Goal: Leave review/rating: Share an evaluation or opinion about a product, service, or content

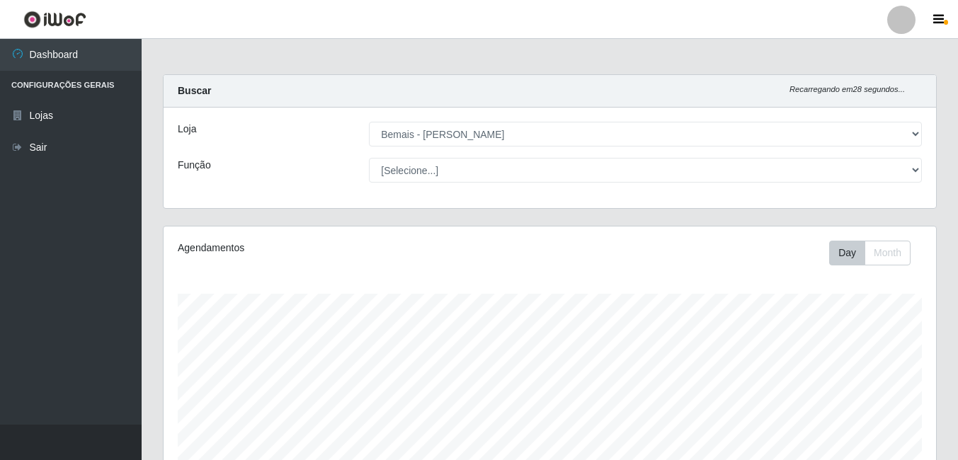
select select "230"
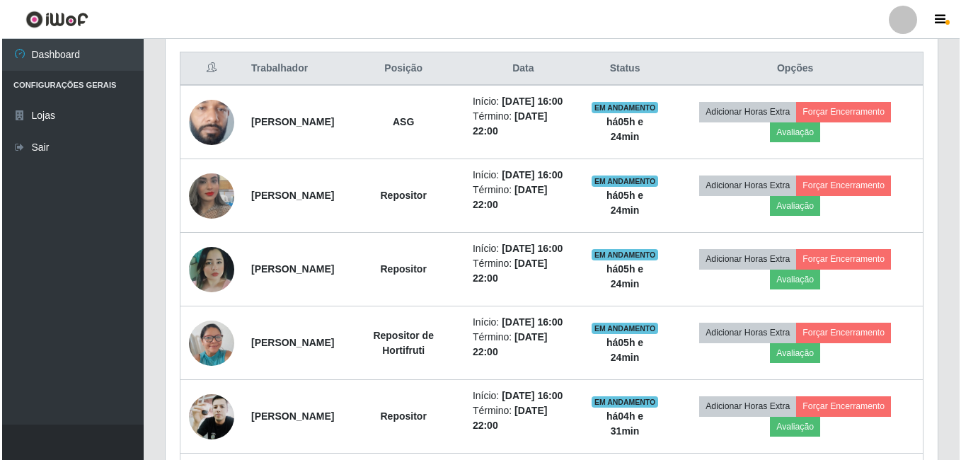
scroll to position [476, 0]
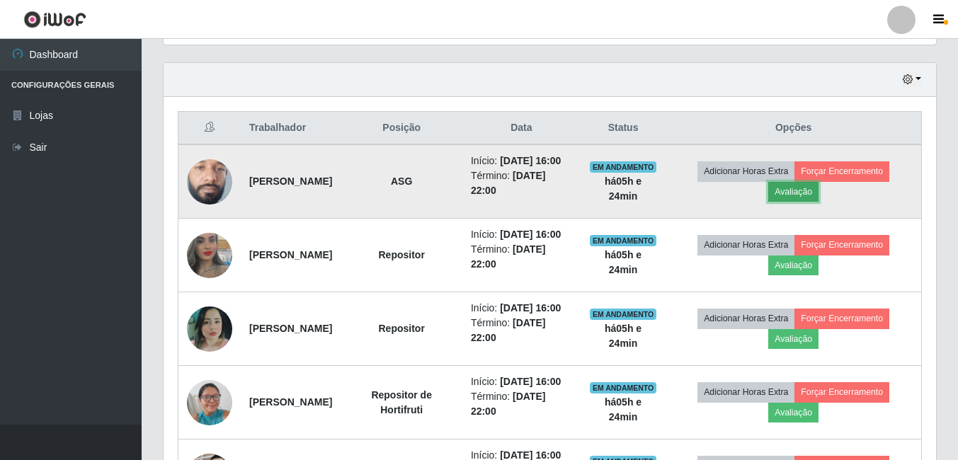
click at [818, 201] on button "Avaliação" at bounding box center [793, 192] width 50 height 20
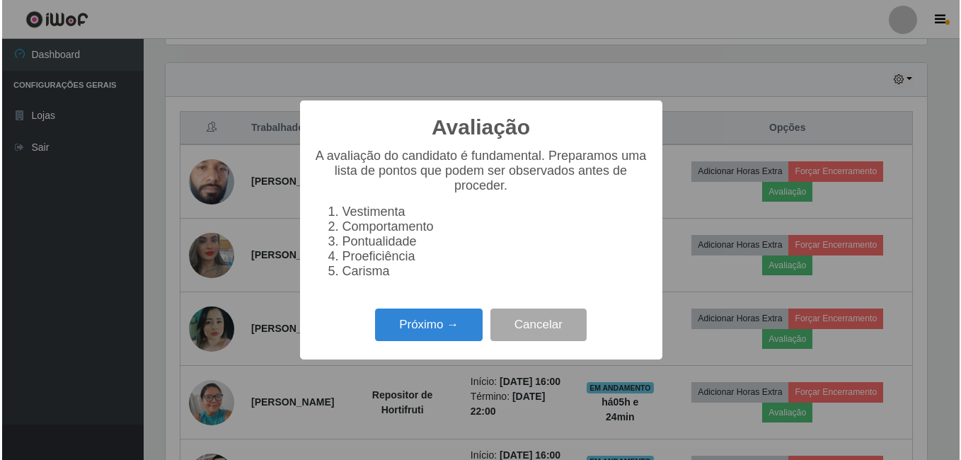
scroll to position [294, 765]
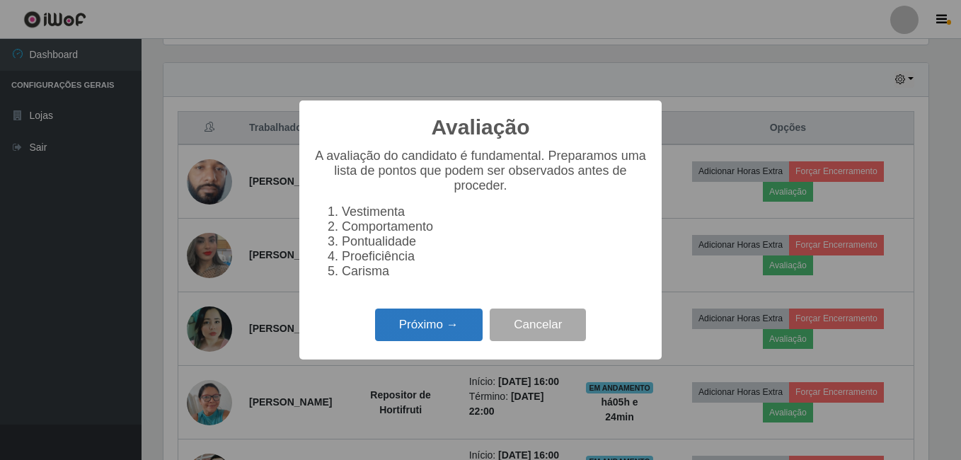
click at [418, 331] on button "Próximo →" at bounding box center [429, 325] width 108 height 33
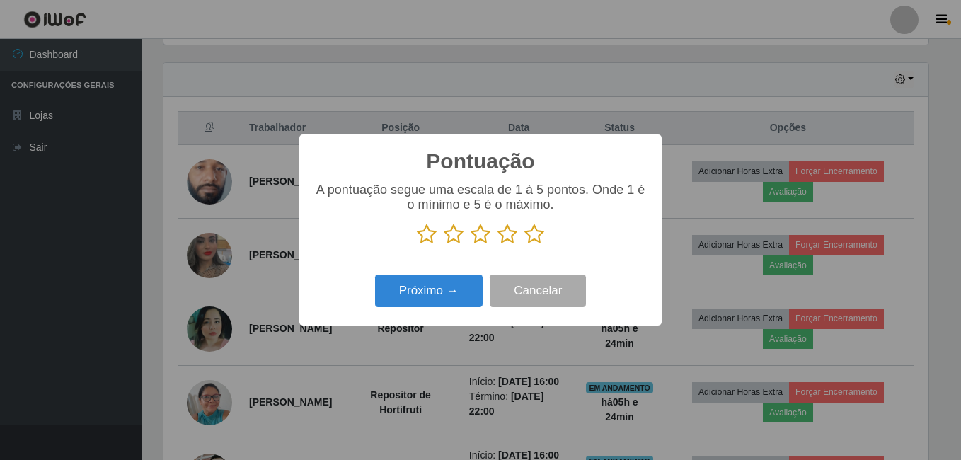
scroll to position [707611, 707140]
click at [532, 238] on icon at bounding box center [535, 234] width 20 height 21
click at [525, 245] on input "radio" at bounding box center [525, 245] width 0 height 0
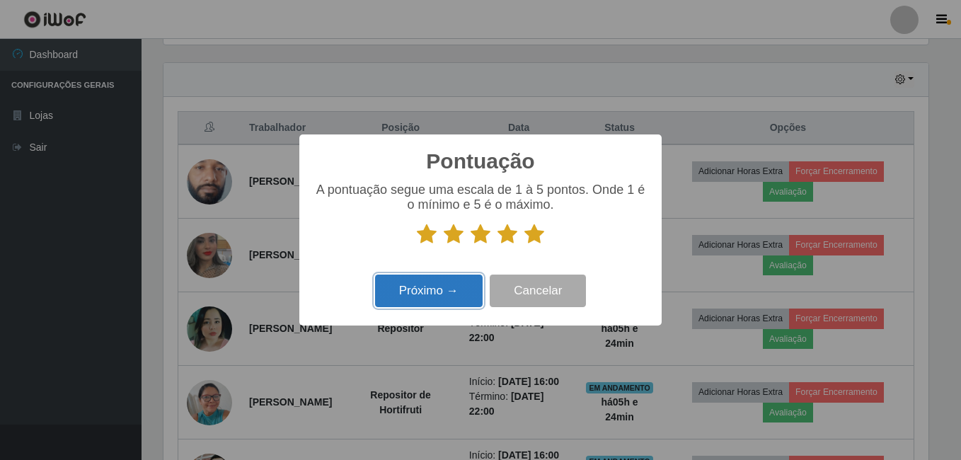
click at [454, 297] on button "Próximo →" at bounding box center [429, 291] width 108 height 33
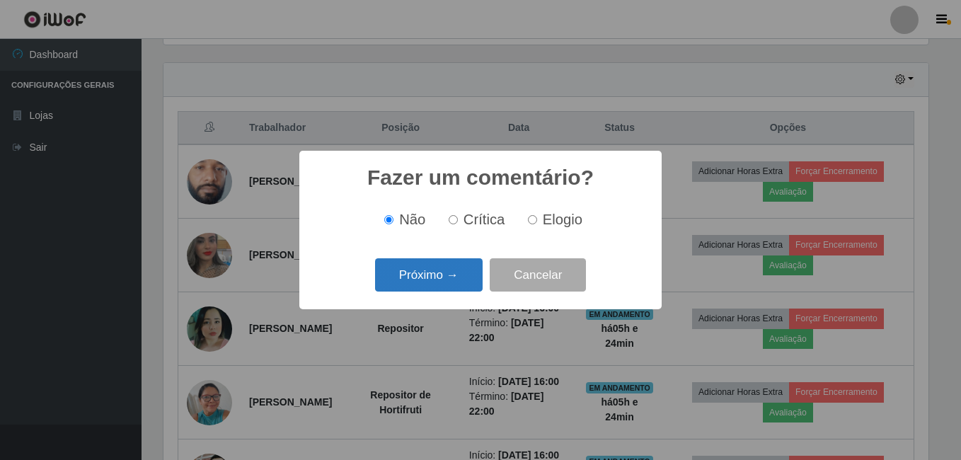
click at [451, 278] on button "Próximo →" at bounding box center [429, 274] width 108 height 33
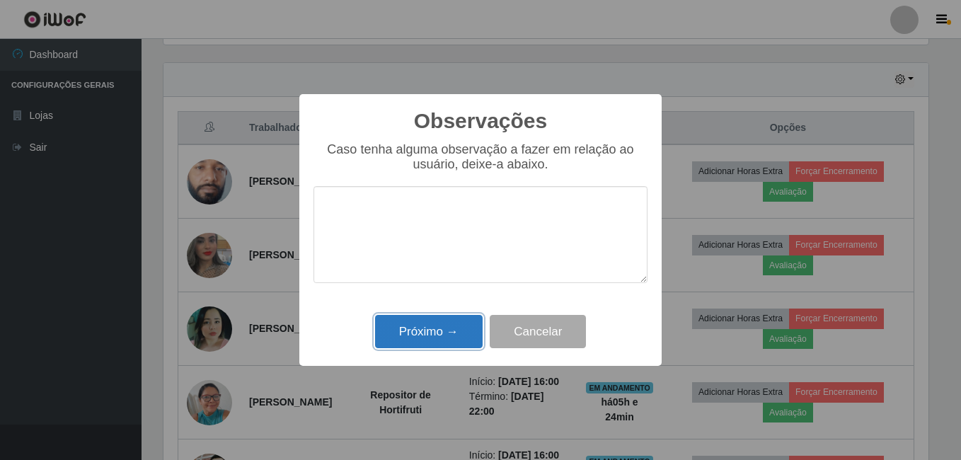
click at [443, 337] on button "Próximo →" at bounding box center [429, 331] width 108 height 33
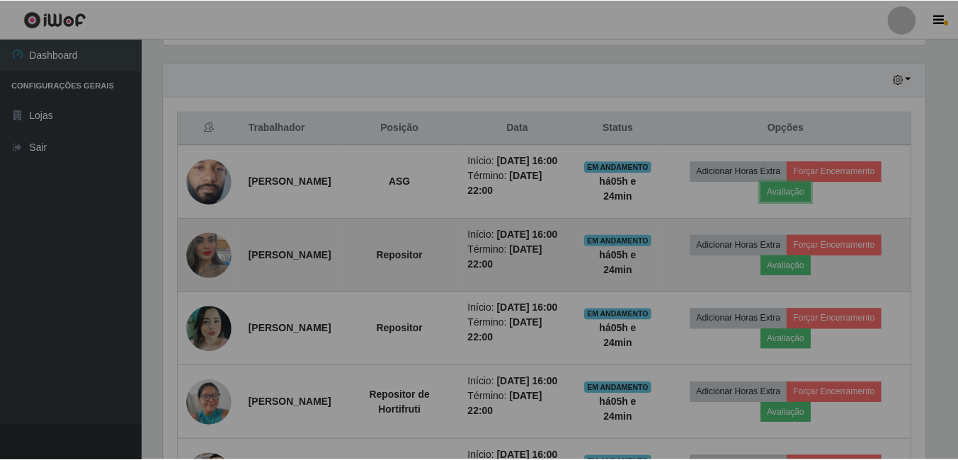
scroll to position [294, 772]
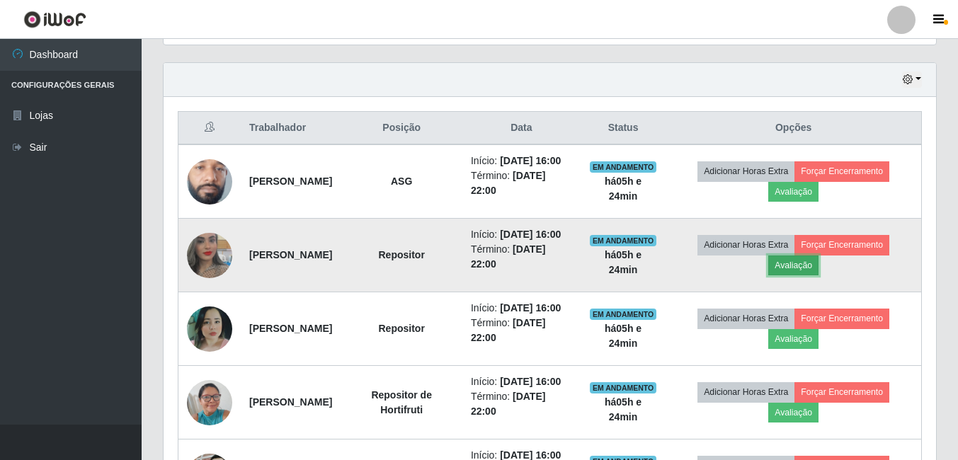
click at [818, 275] on button "Avaliação" at bounding box center [793, 266] width 50 height 20
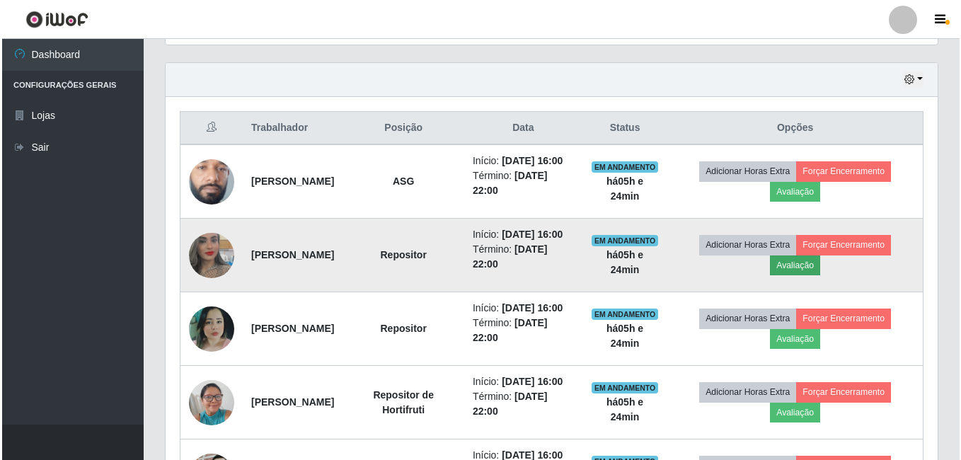
scroll to position [294, 765]
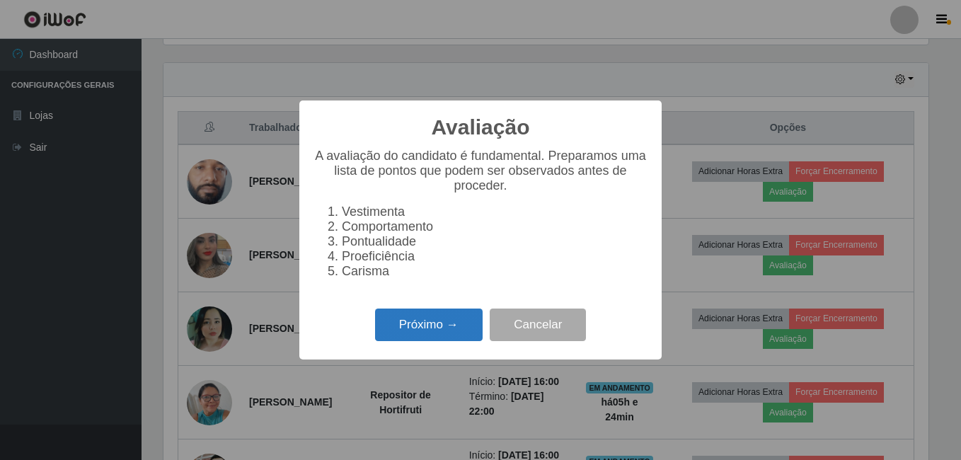
click at [391, 338] on button "Próximo →" at bounding box center [429, 325] width 108 height 33
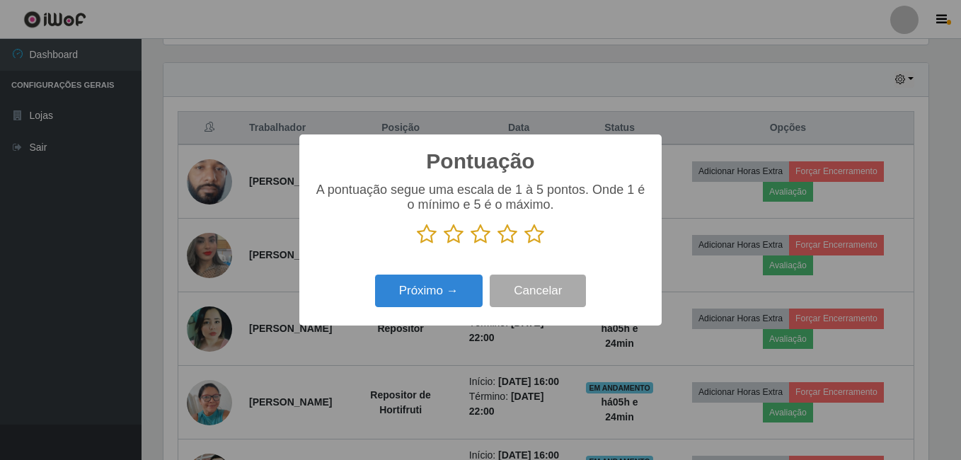
click at [533, 235] on icon at bounding box center [535, 234] width 20 height 21
click at [525, 245] on input "radio" at bounding box center [525, 245] width 0 height 0
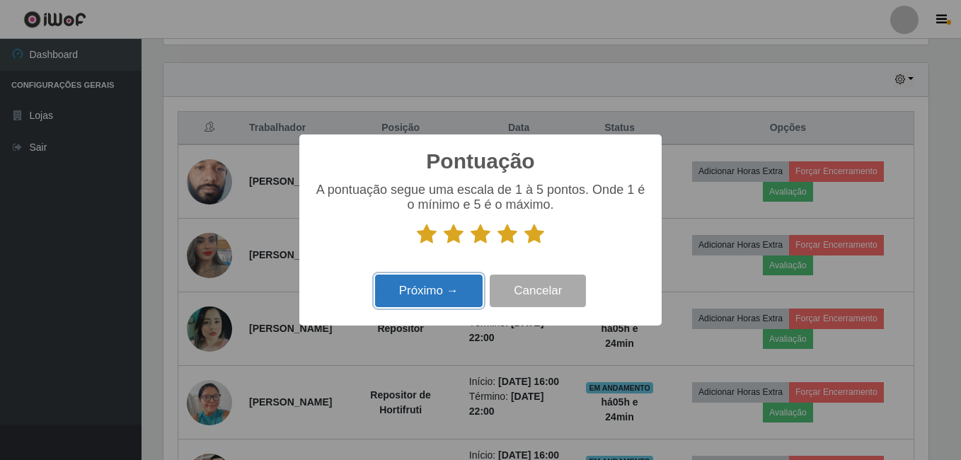
click at [429, 293] on button "Próximo →" at bounding box center [429, 291] width 108 height 33
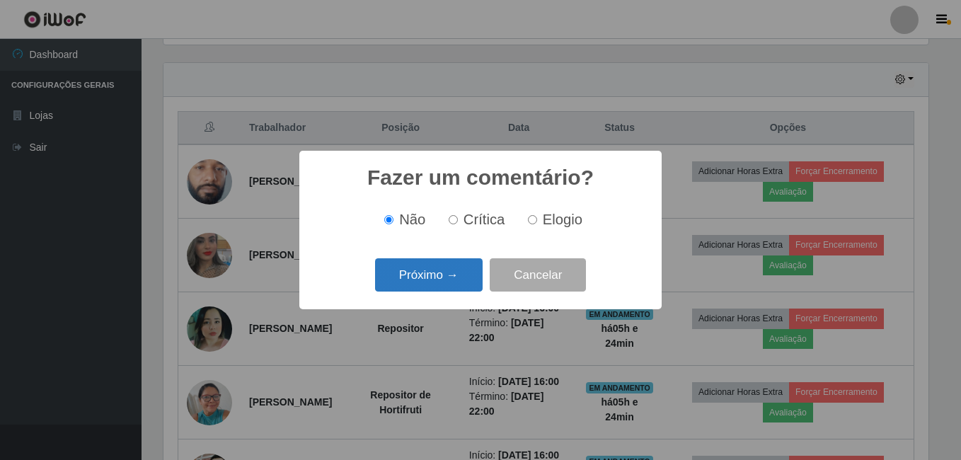
click at [437, 282] on button "Próximo →" at bounding box center [429, 274] width 108 height 33
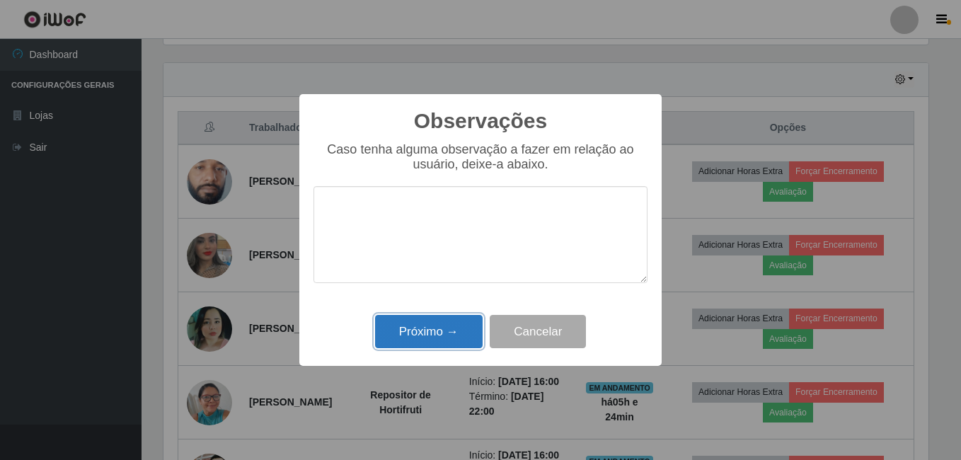
click at [432, 325] on button "Próximo →" at bounding box center [429, 331] width 108 height 33
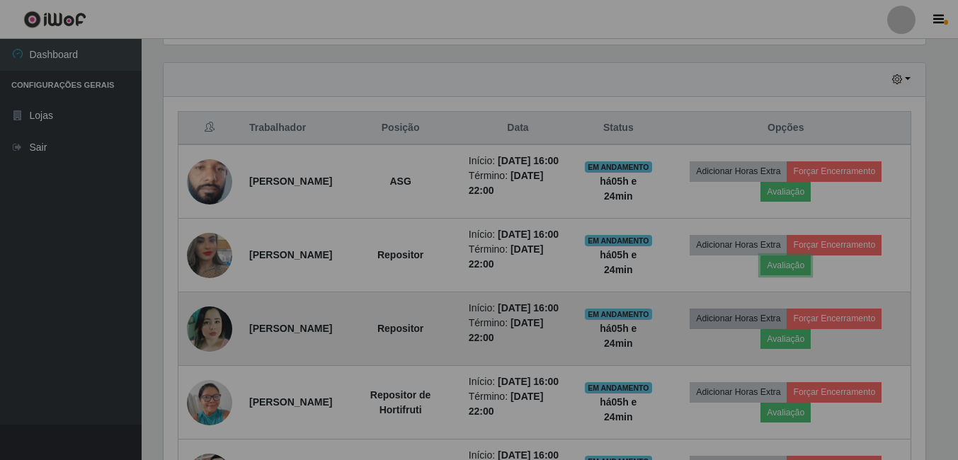
scroll to position [294, 772]
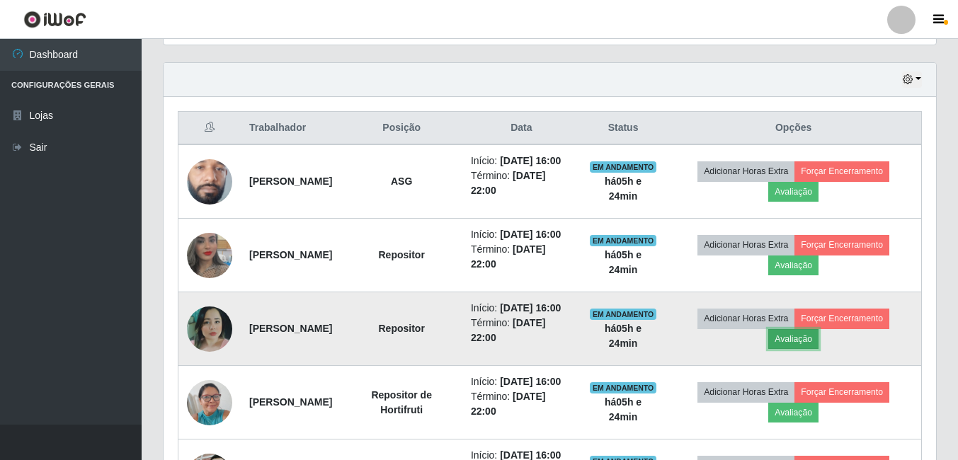
click at [818, 349] on button "Avaliação" at bounding box center [793, 339] width 50 height 20
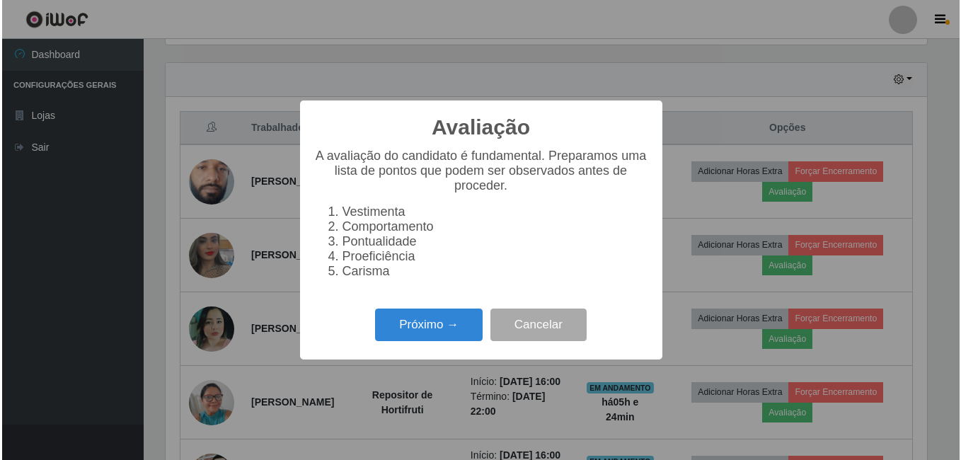
scroll to position [294, 765]
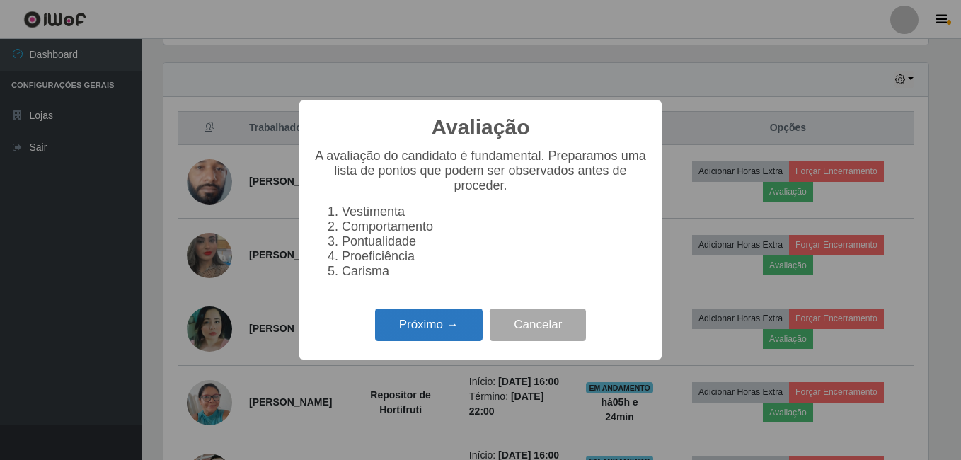
click at [457, 336] on button "Próximo →" at bounding box center [429, 325] width 108 height 33
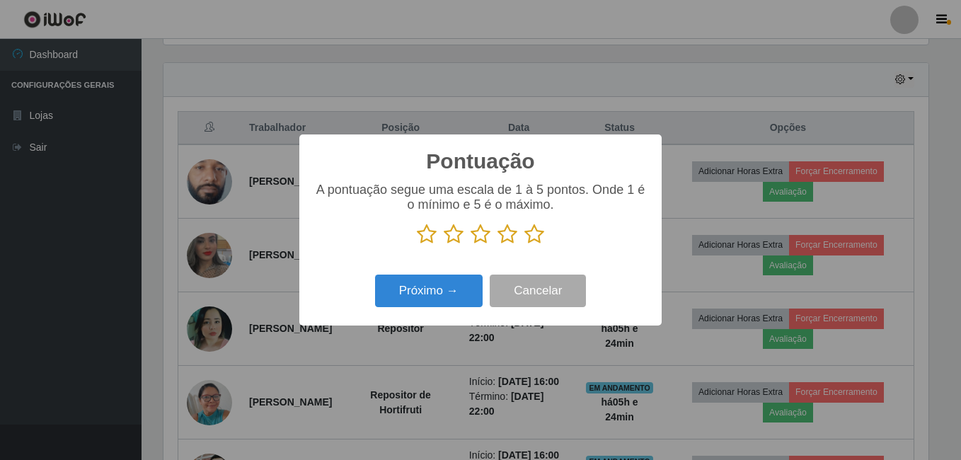
click at [534, 241] on icon at bounding box center [535, 234] width 20 height 21
click at [525, 245] on input "radio" at bounding box center [525, 245] width 0 height 0
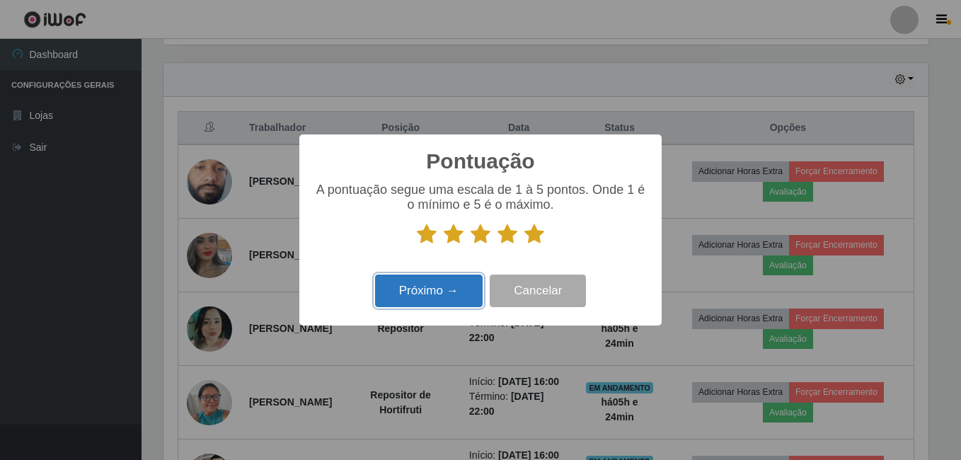
click at [440, 287] on button "Próximo →" at bounding box center [429, 291] width 108 height 33
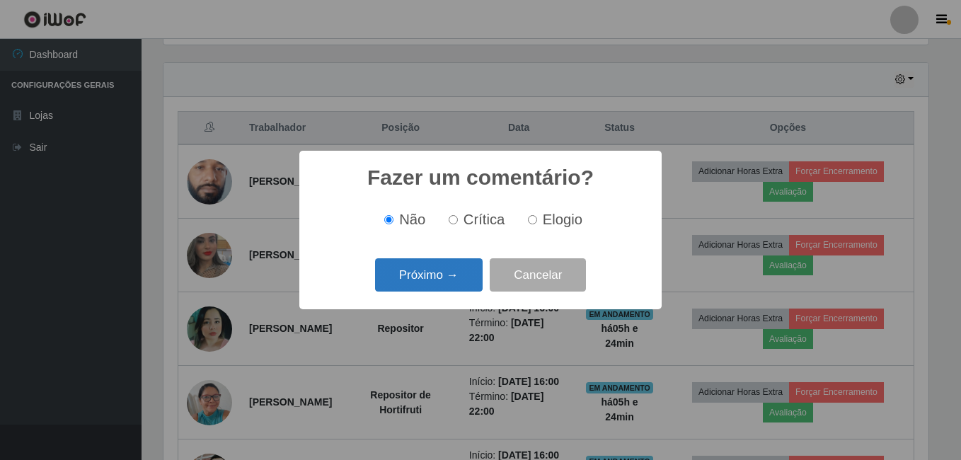
click at [436, 284] on button "Próximo →" at bounding box center [429, 274] width 108 height 33
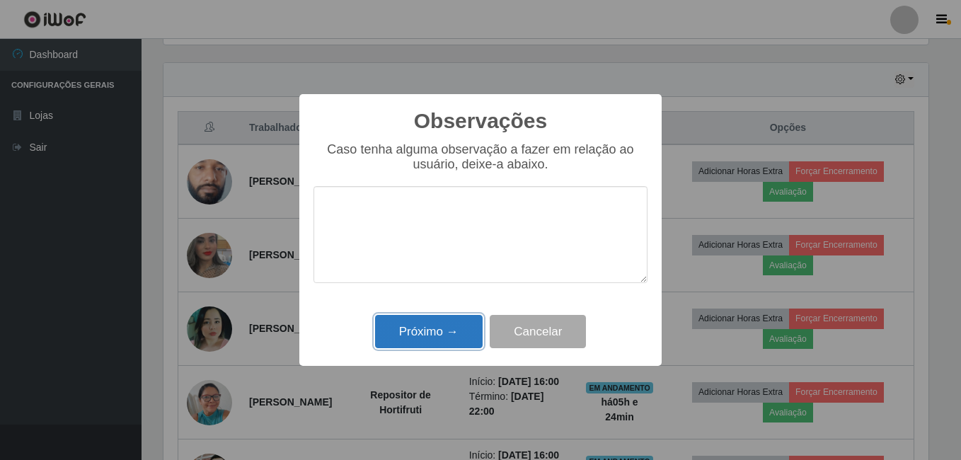
click at [421, 328] on button "Próximo →" at bounding box center [429, 331] width 108 height 33
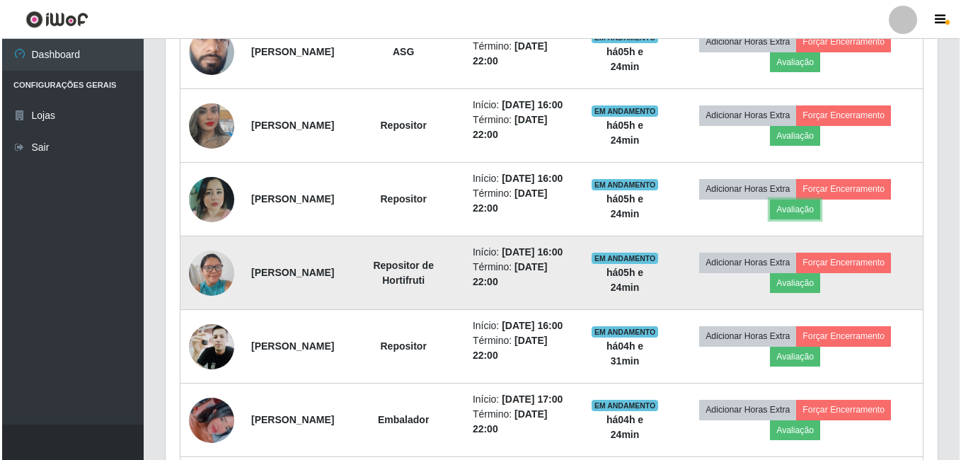
scroll to position [617, 0]
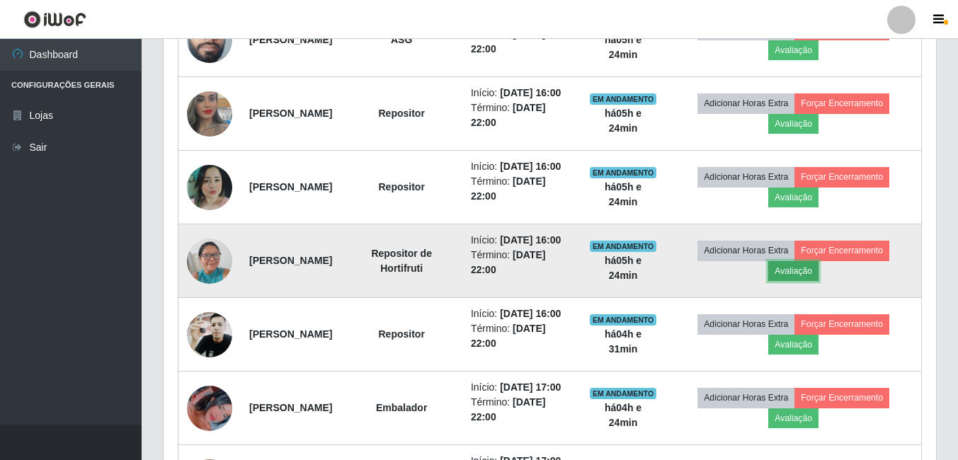
click at [818, 281] on button "Avaliação" at bounding box center [793, 271] width 50 height 20
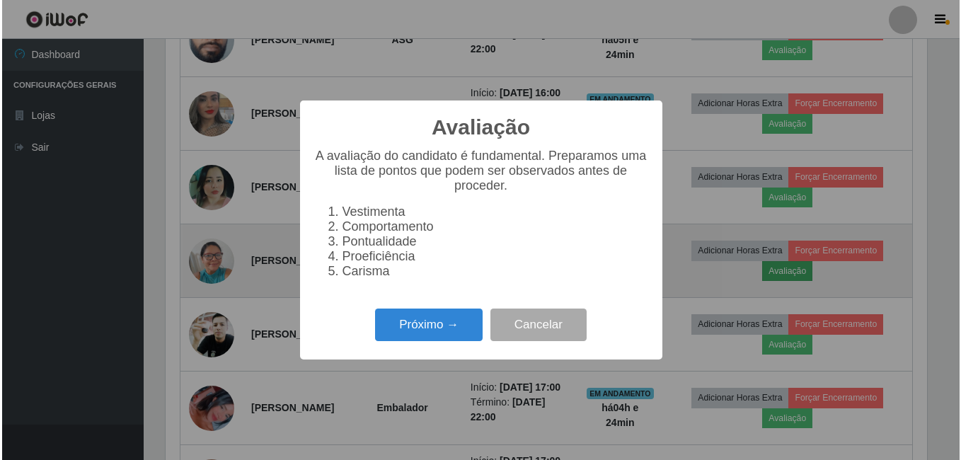
scroll to position [294, 765]
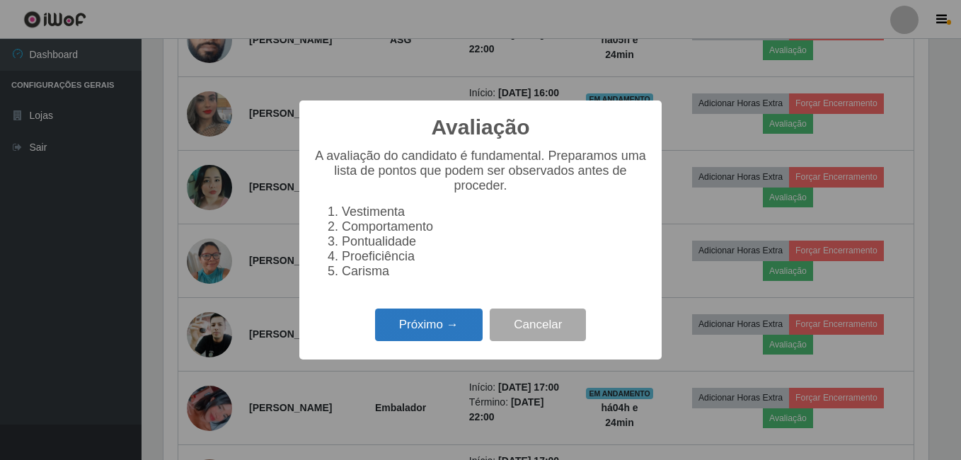
click at [455, 335] on button "Próximo →" at bounding box center [429, 325] width 108 height 33
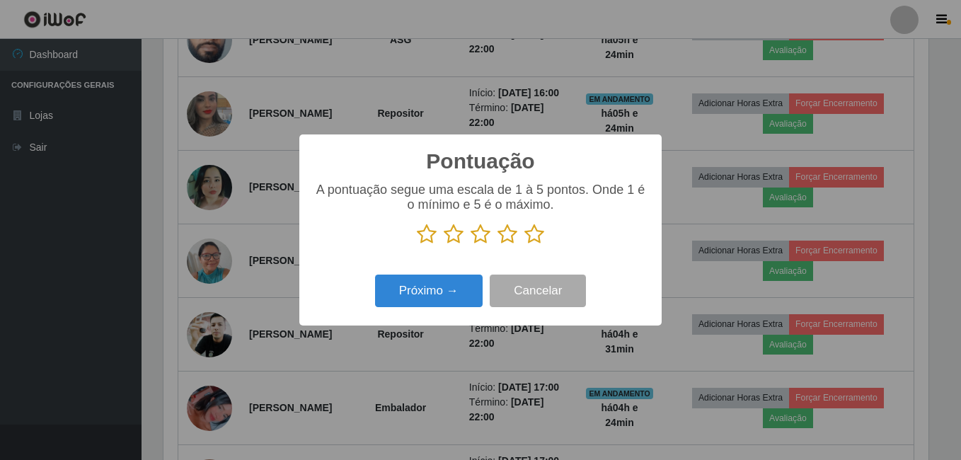
scroll to position [707611, 707140]
click at [530, 234] on icon at bounding box center [535, 234] width 20 height 21
click at [525, 245] on input "radio" at bounding box center [525, 245] width 0 height 0
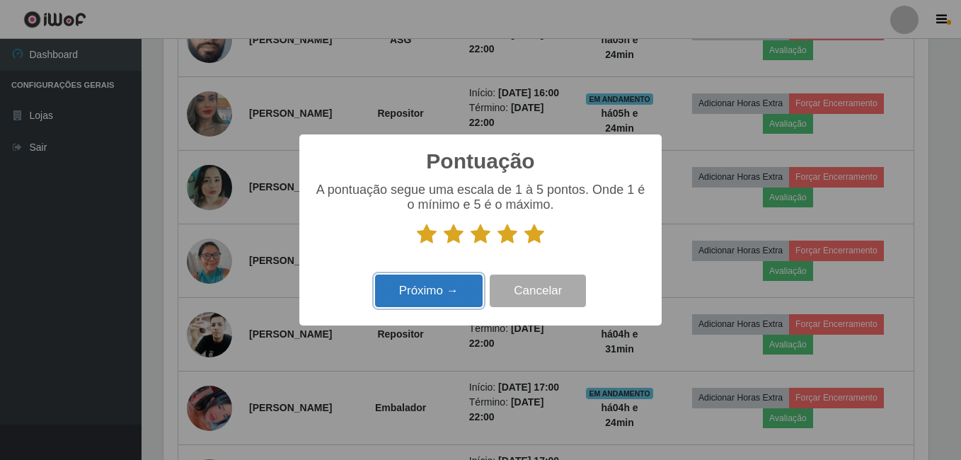
click at [411, 294] on button "Próximo →" at bounding box center [429, 291] width 108 height 33
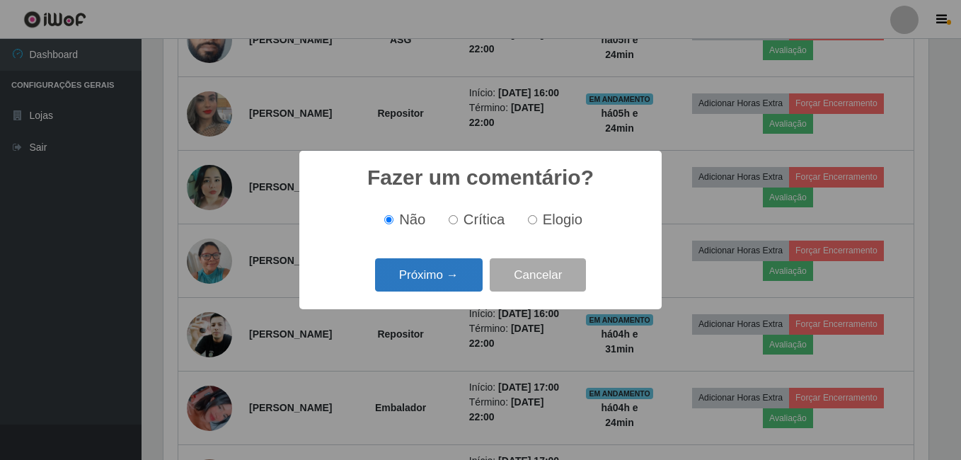
click at [429, 274] on button "Próximo →" at bounding box center [429, 274] width 108 height 33
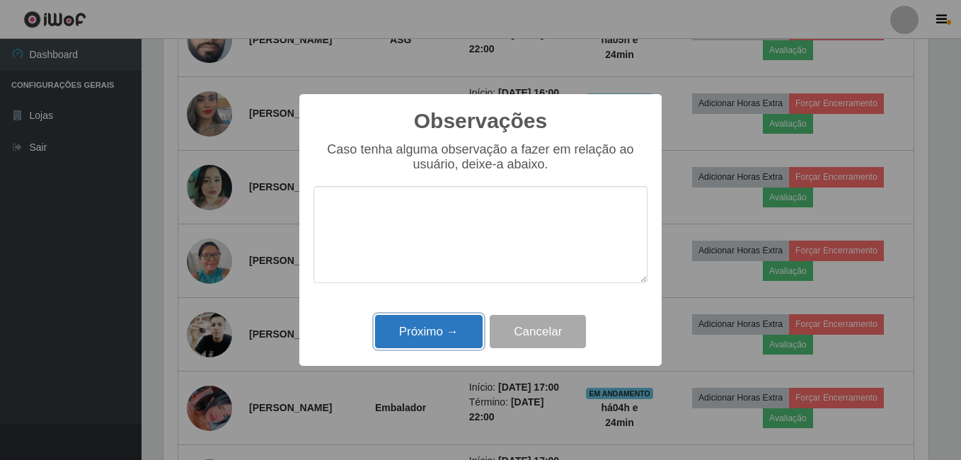
click at [440, 330] on button "Próximo →" at bounding box center [429, 331] width 108 height 33
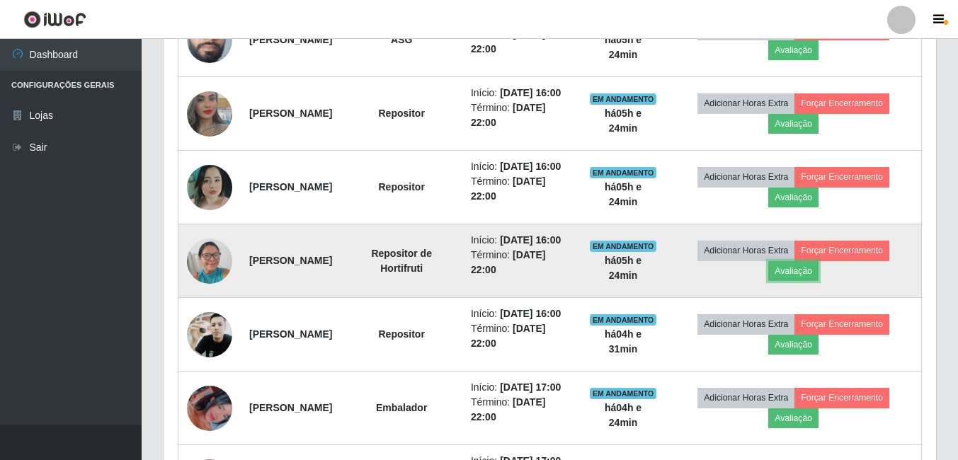
scroll to position [0, 0]
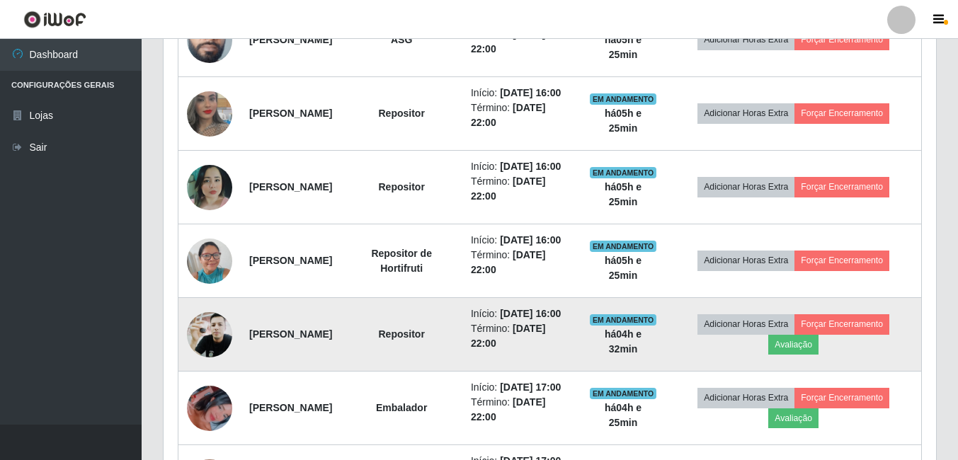
click at [808, 372] on td "Adicionar Horas Extra Forçar Encerramento Avaliação" at bounding box center [793, 335] width 256 height 74
click at [808, 355] on button "Avaliação" at bounding box center [793, 345] width 50 height 20
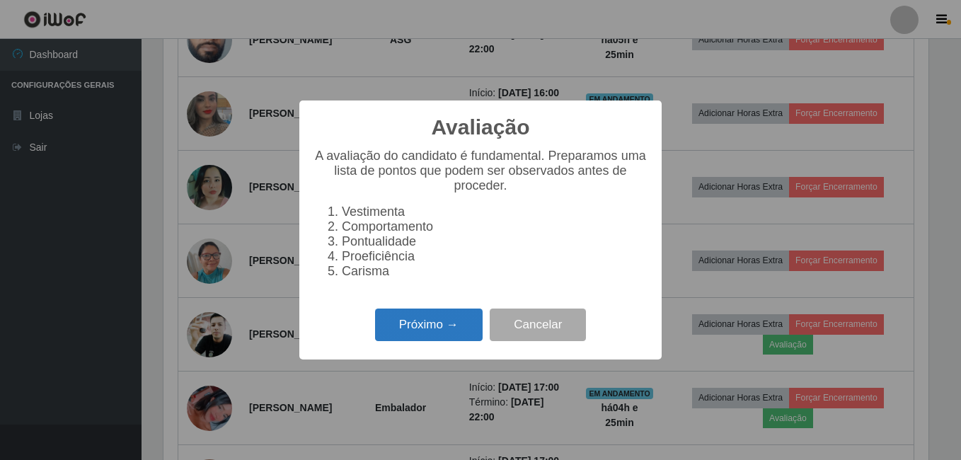
click at [446, 338] on button "Próximo →" at bounding box center [429, 325] width 108 height 33
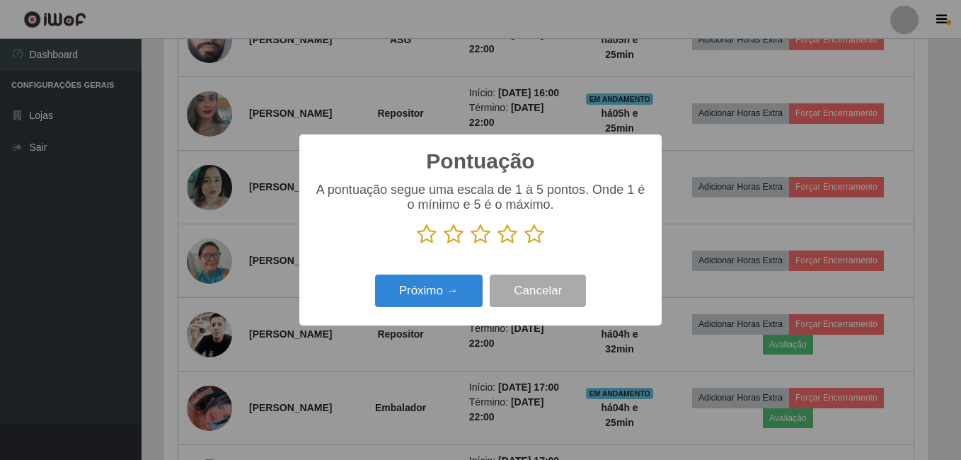
click at [537, 238] on icon at bounding box center [535, 234] width 20 height 21
click at [525, 245] on input "radio" at bounding box center [525, 245] width 0 height 0
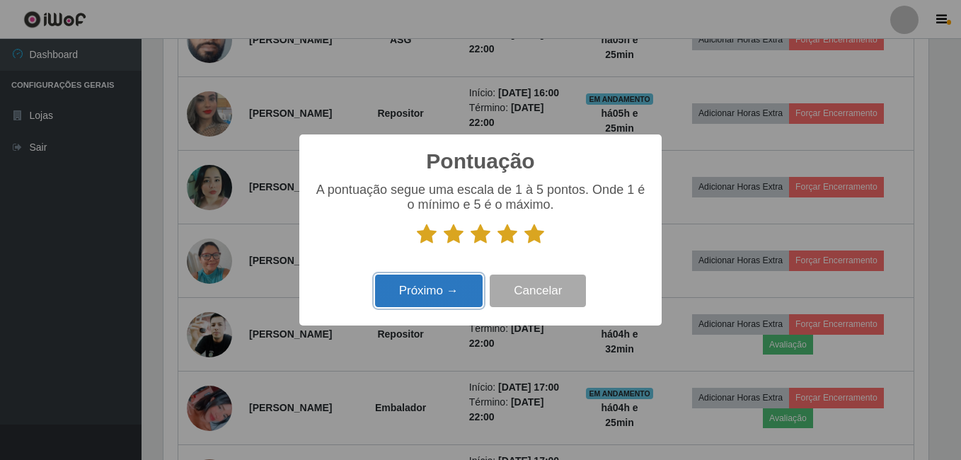
click at [462, 285] on button "Próximo →" at bounding box center [429, 291] width 108 height 33
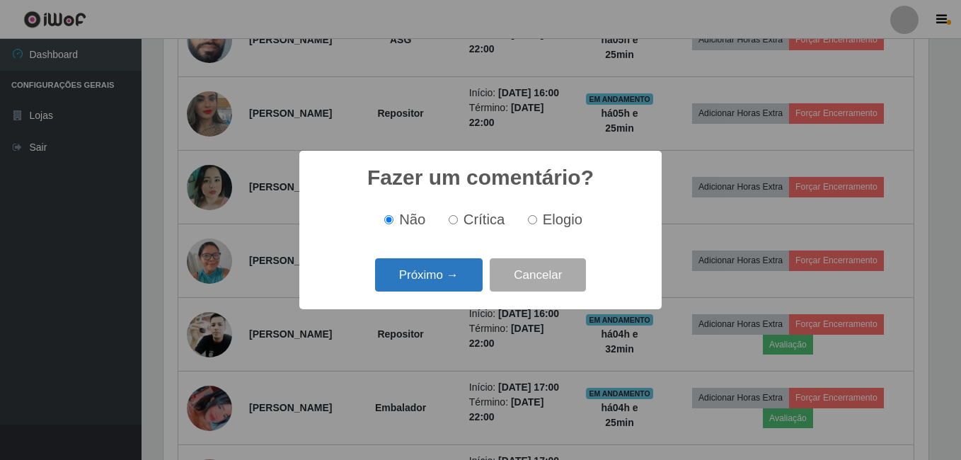
click at [459, 281] on button "Próximo →" at bounding box center [429, 274] width 108 height 33
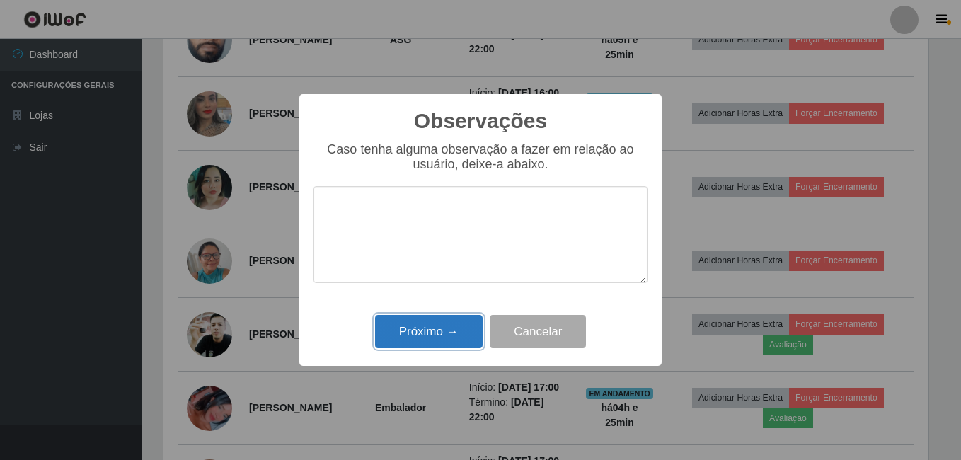
click at [453, 336] on button "Próximo →" at bounding box center [429, 331] width 108 height 33
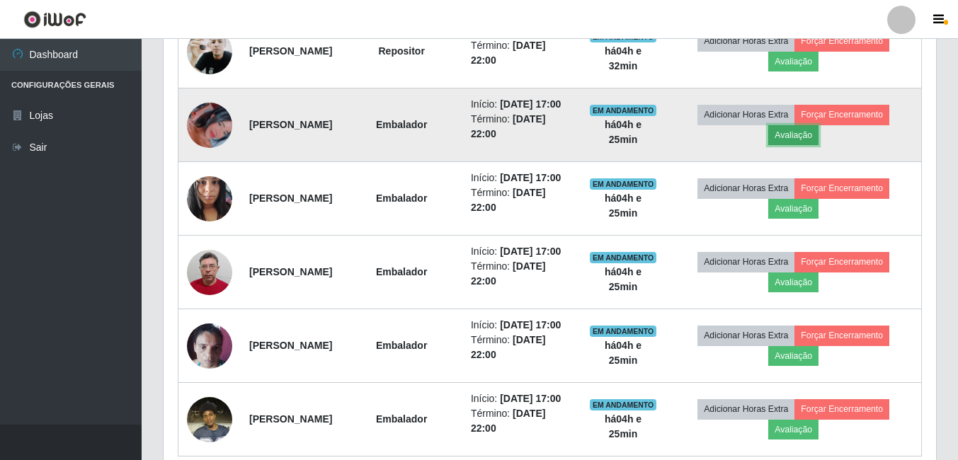
click at [818, 145] on button "Avaliação" at bounding box center [793, 135] width 50 height 20
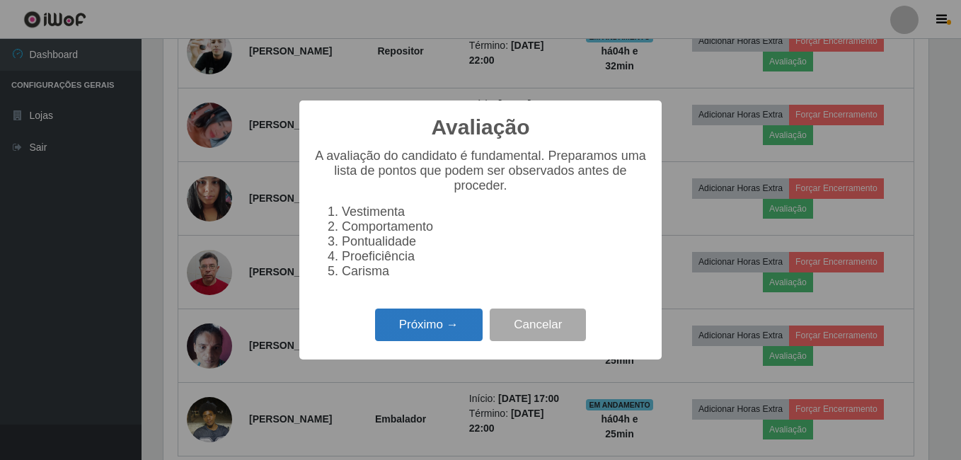
click at [440, 331] on button "Próximo →" at bounding box center [429, 325] width 108 height 33
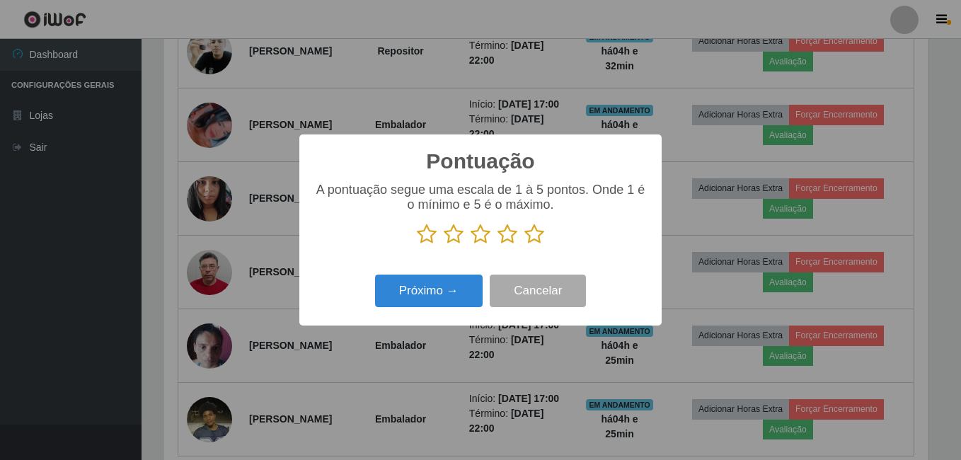
click at [533, 236] on icon at bounding box center [535, 234] width 20 height 21
click at [525, 245] on input "radio" at bounding box center [525, 245] width 0 height 0
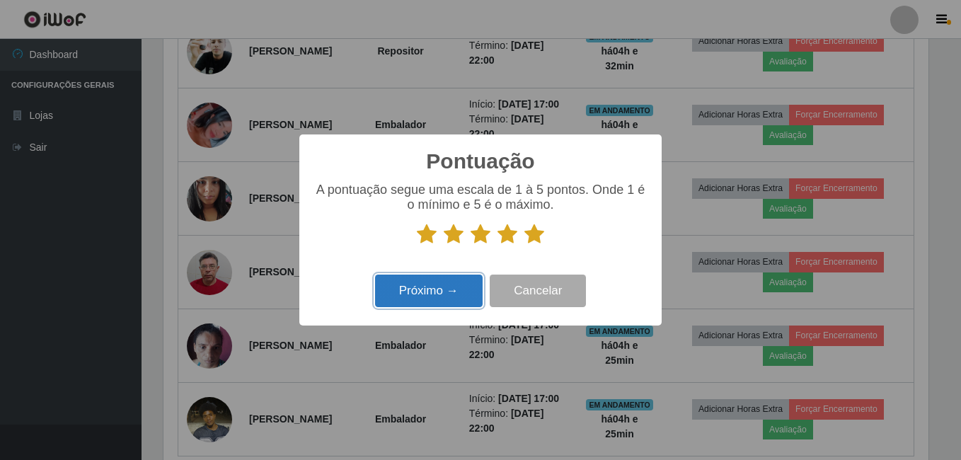
click at [439, 287] on button "Próximo →" at bounding box center [429, 291] width 108 height 33
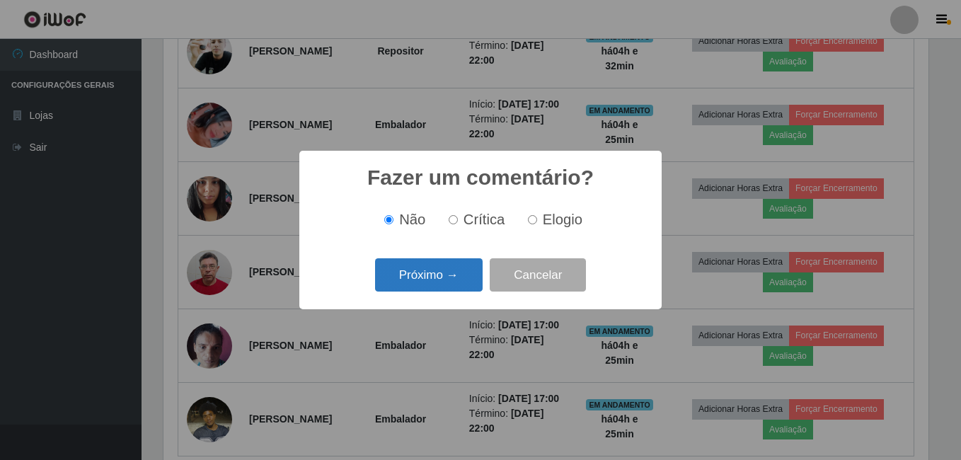
click at [445, 277] on button "Próximo →" at bounding box center [429, 274] width 108 height 33
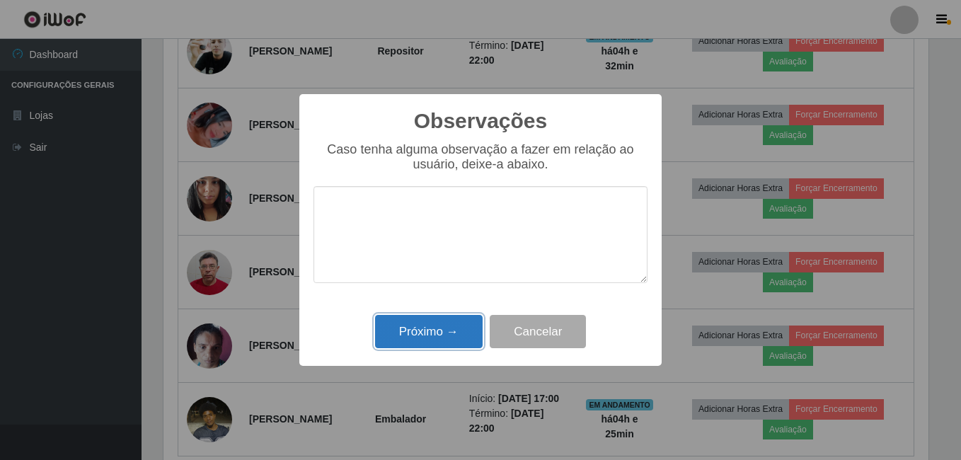
click at [433, 324] on button "Próximo →" at bounding box center [429, 331] width 108 height 33
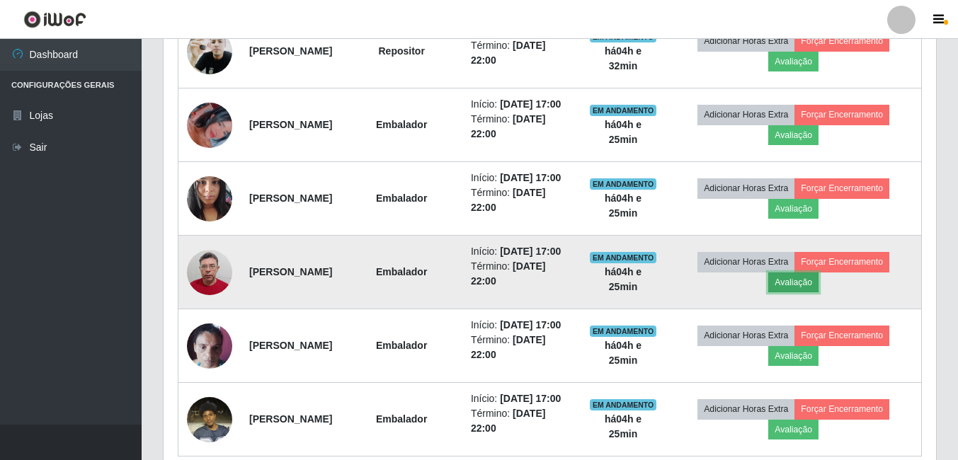
click at [808, 292] on button "Avaliação" at bounding box center [793, 283] width 50 height 20
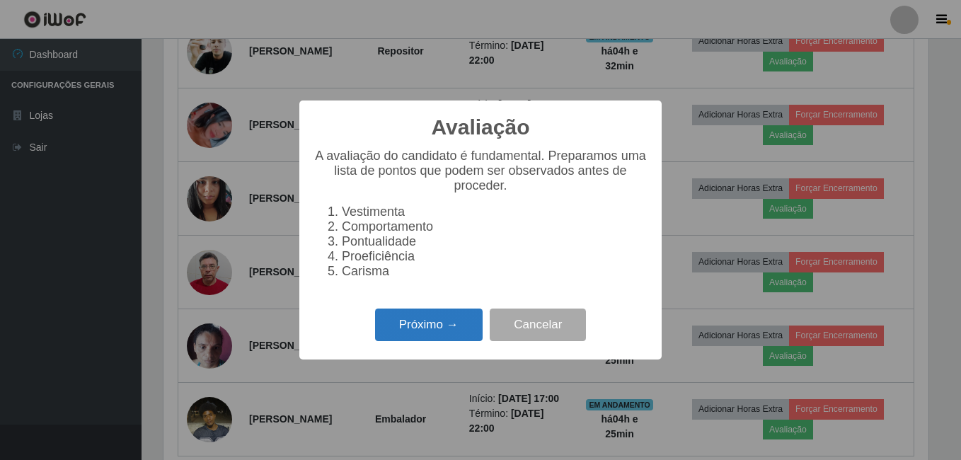
click at [432, 340] on button "Próximo →" at bounding box center [429, 325] width 108 height 33
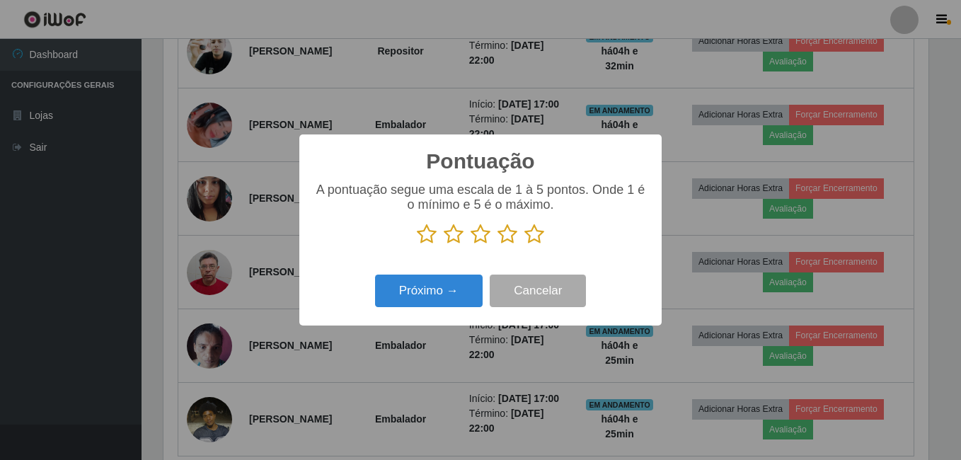
click at [533, 236] on icon at bounding box center [535, 234] width 20 height 21
click at [525, 245] on input "radio" at bounding box center [525, 245] width 0 height 0
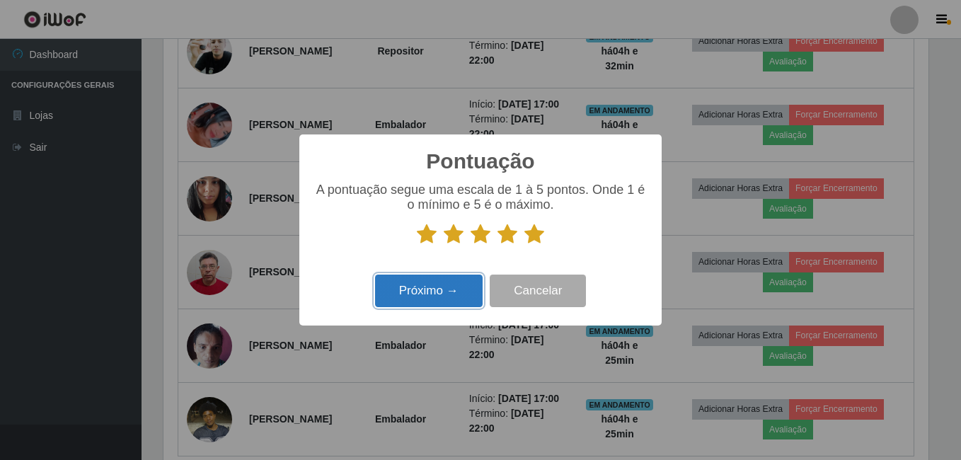
click at [449, 287] on button "Próximo →" at bounding box center [429, 291] width 108 height 33
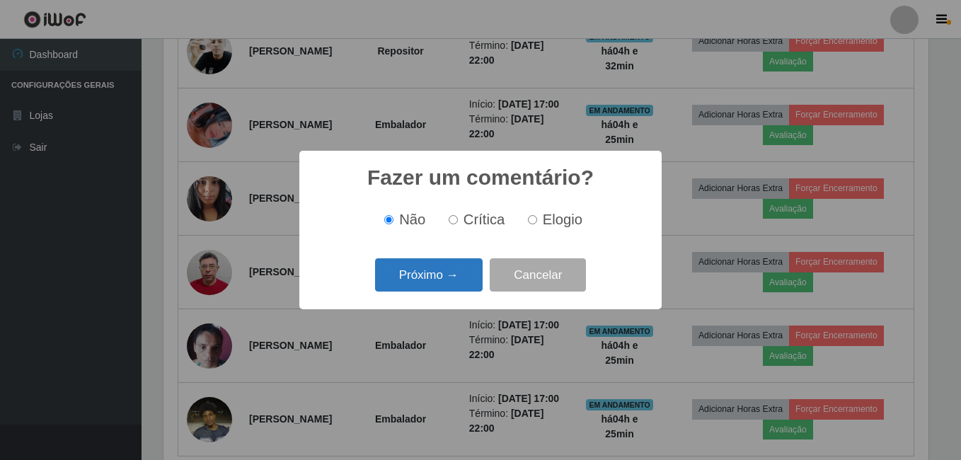
click at [448, 279] on button "Próximo →" at bounding box center [429, 274] width 108 height 33
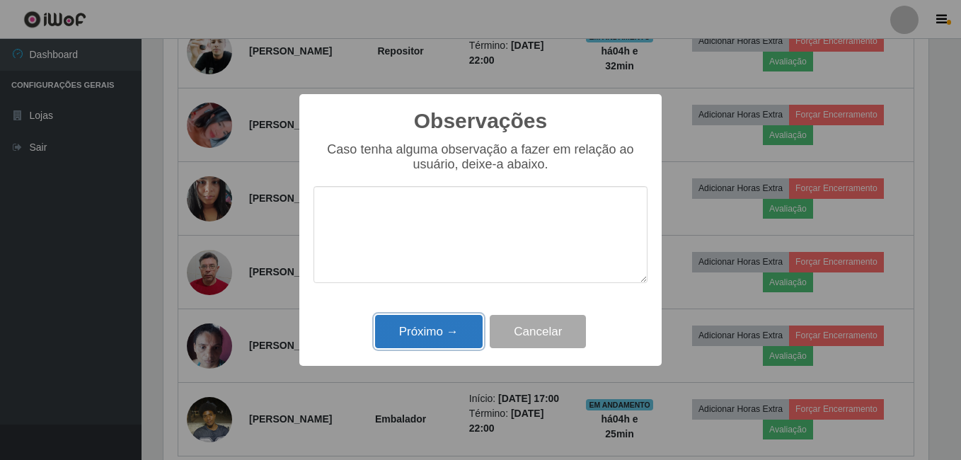
click at [434, 328] on button "Próximo →" at bounding box center [429, 331] width 108 height 33
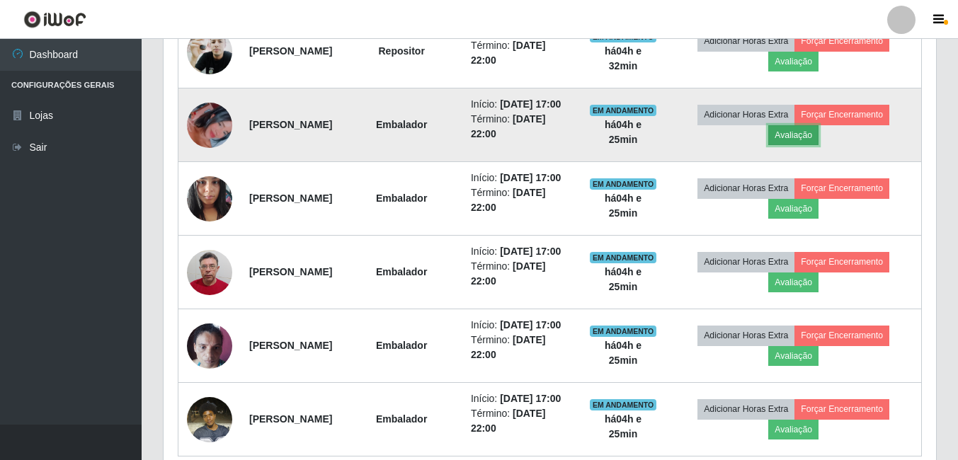
click at [818, 145] on button "Avaliação" at bounding box center [793, 135] width 50 height 20
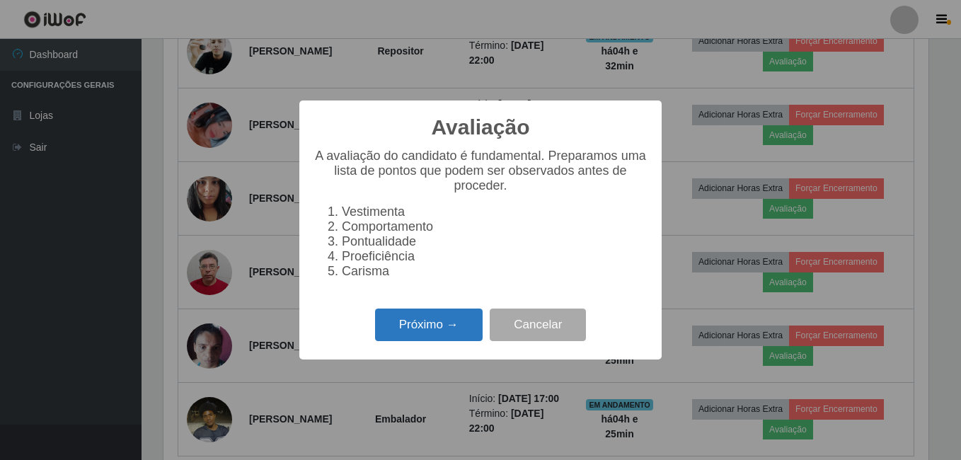
click at [409, 328] on button "Próximo →" at bounding box center [429, 325] width 108 height 33
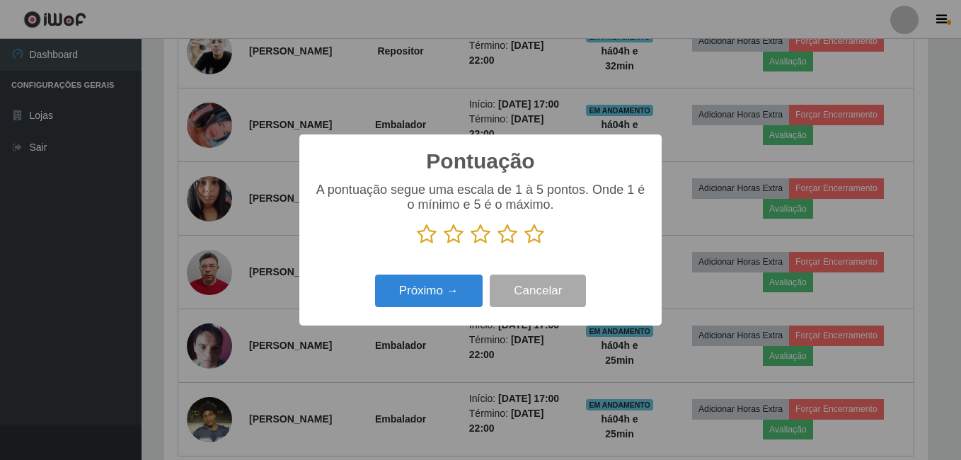
click at [533, 236] on icon at bounding box center [535, 234] width 20 height 21
click at [525, 245] on input "radio" at bounding box center [525, 245] width 0 height 0
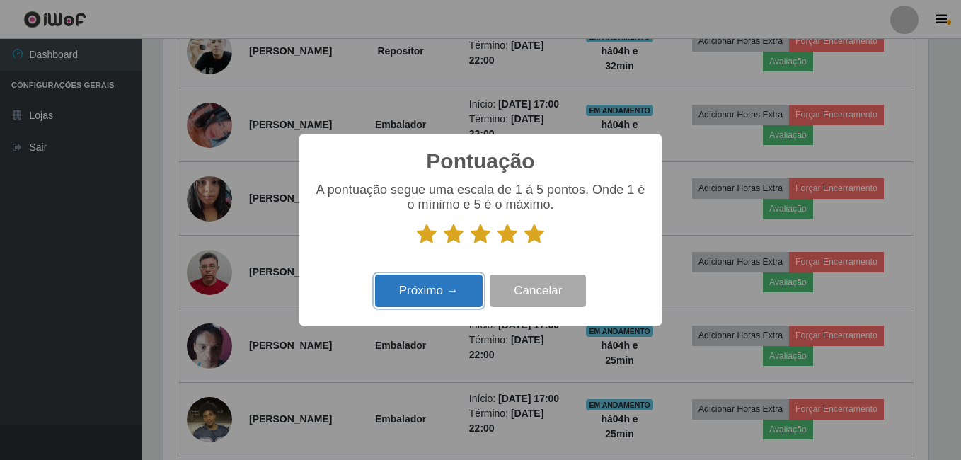
click at [443, 289] on button "Próximo →" at bounding box center [429, 291] width 108 height 33
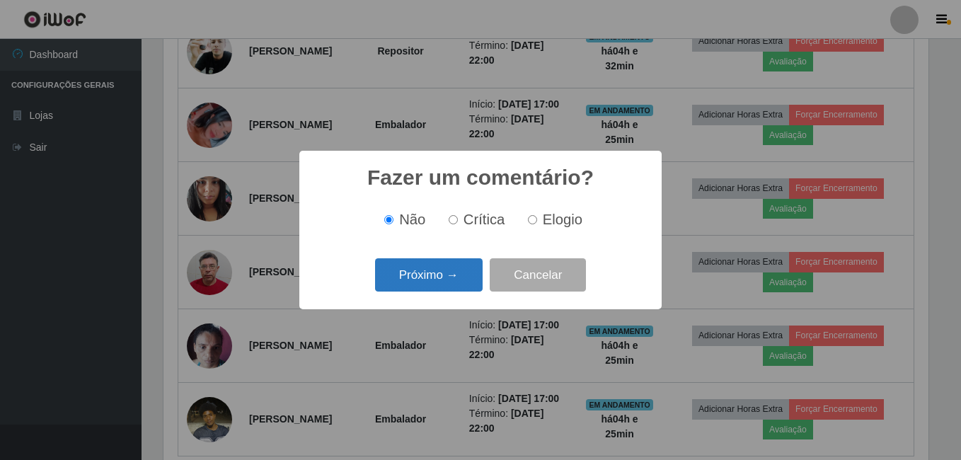
click at [452, 269] on button "Próximo →" at bounding box center [429, 274] width 108 height 33
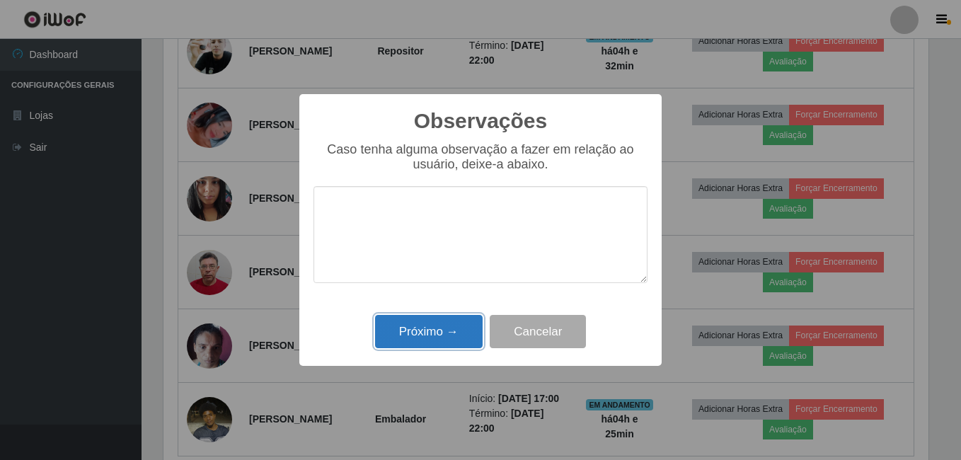
click at [440, 331] on button "Próximo →" at bounding box center [429, 331] width 108 height 33
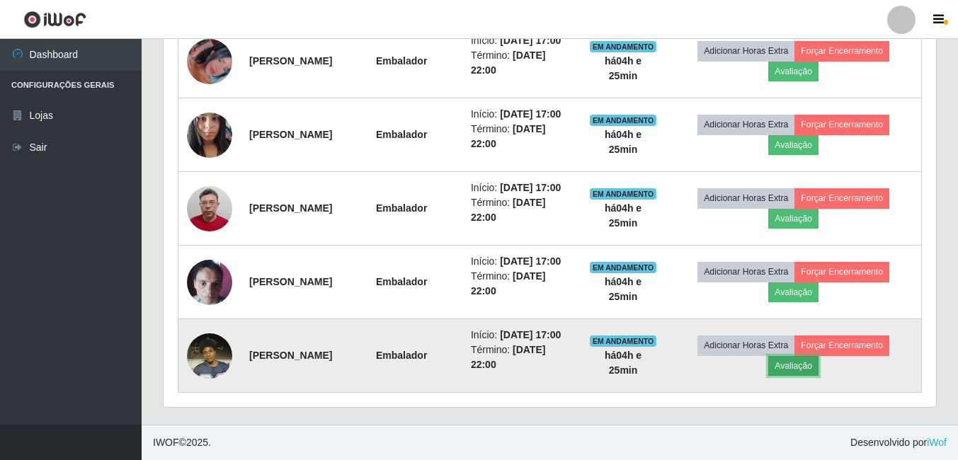
click at [818, 360] on button "Avaliação" at bounding box center [793, 366] width 50 height 20
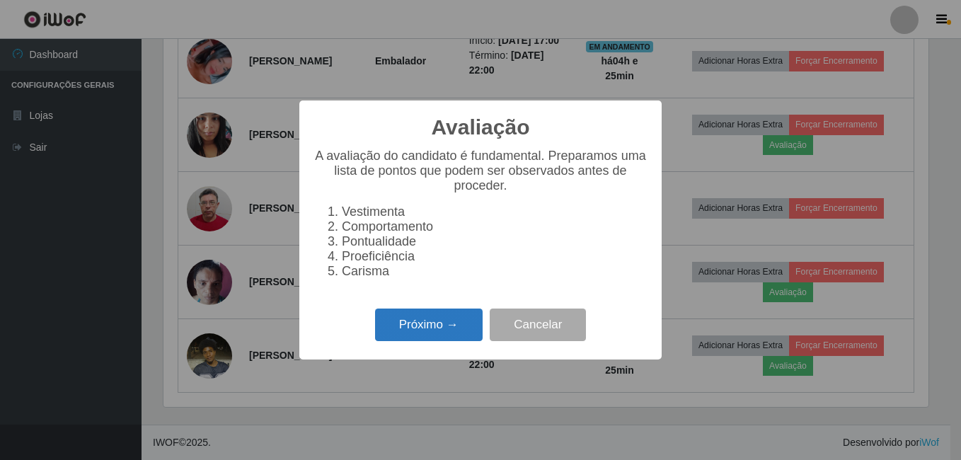
click at [451, 338] on button "Próximo →" at bounding box center [429, 325] width 108 height 33
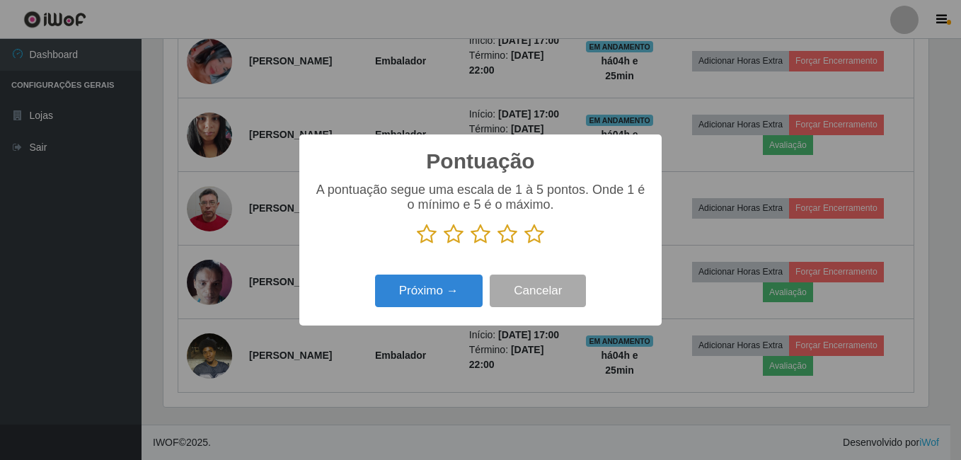
click at [530, 236] on icon at bounding box center [535, 234] width 20 height 21
click at [525, 245] on input "radio" at bounding box center [525, 245] width 0 height 0
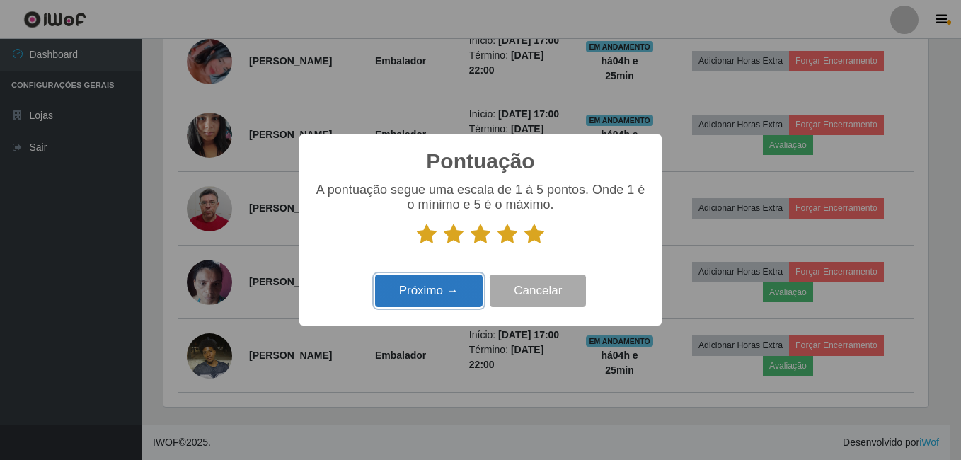
click at [423, 299] on button "Próximo →" at bounding box center [429, 291] width 108 height 33
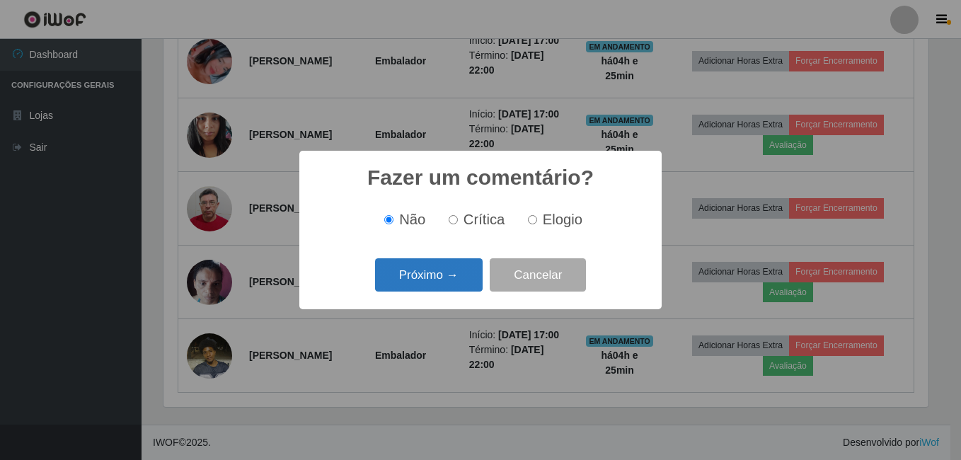
click at [445, 282] on button "Próximo →" at bounding box center [429, 274] width 108 height 33
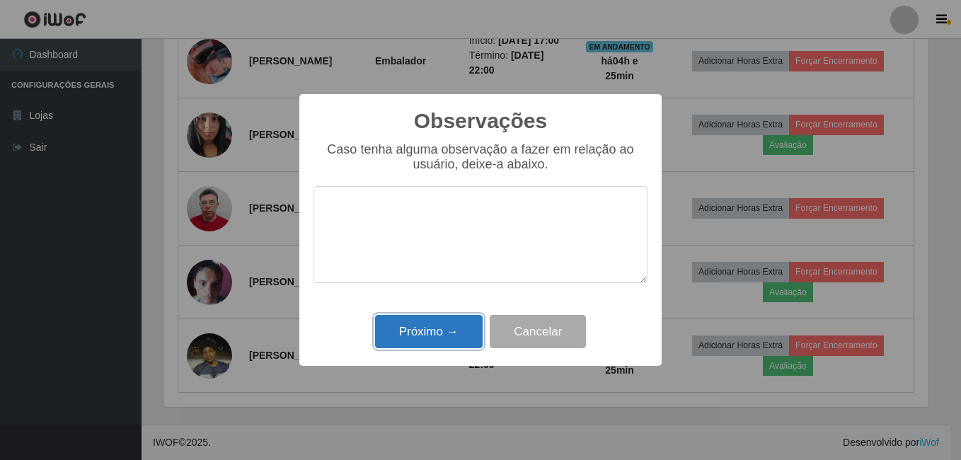
click at [442, 331] on button "Próximo →" at bounding box center [429, 331] width 108 height 33
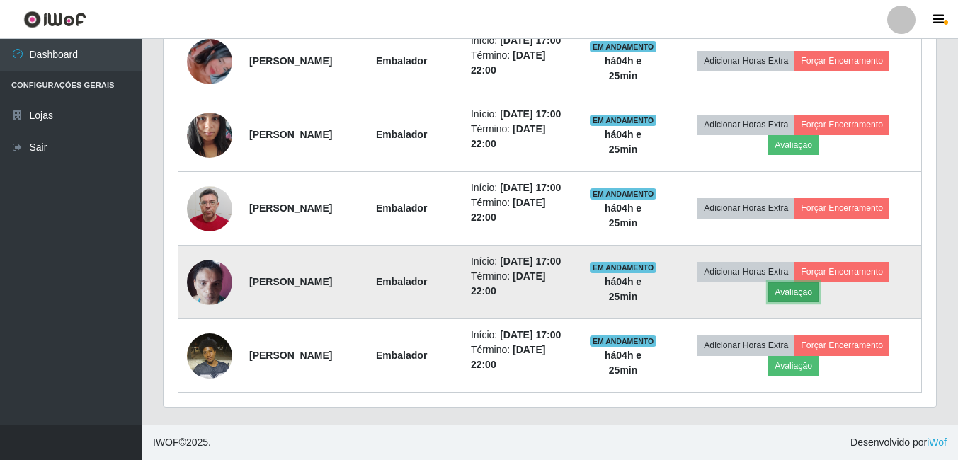
click at [808, 282] on button "Avaliação" at bounding box center [793, 292] width 50 height 20
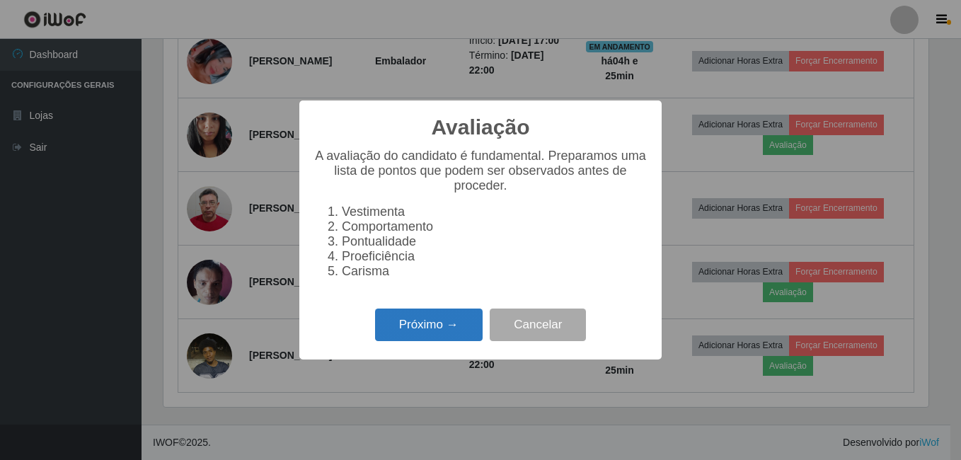
click at [448, 324] on button "Próximo →" at bounding box center [429, 325] width 108 height 33
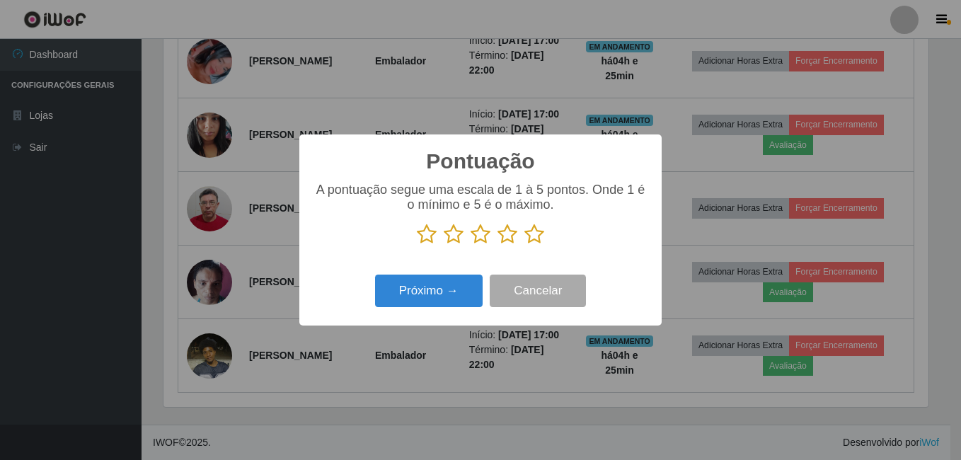
drag, startPoint x: 536, startPoint y: 235, endPoint x: 522, endPoint y: 239, distance: 13.9
click at [536, 234] on icon at bounding box center [535, 234] width 20 height 21
click at [525, 245] on input "radio" at bounding box center [525, 245] width 0 height 0
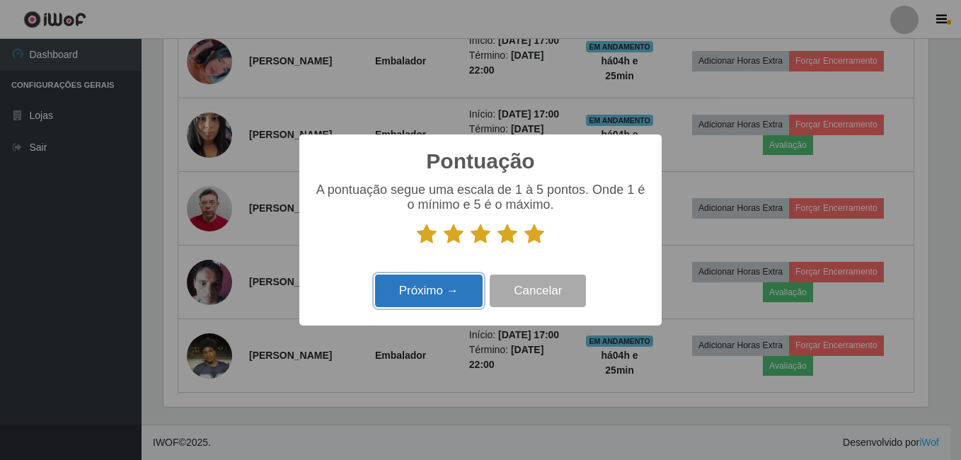
click at [445, 290] on button "Próximo →" at bounding box center [429, 291] width 108 height 33
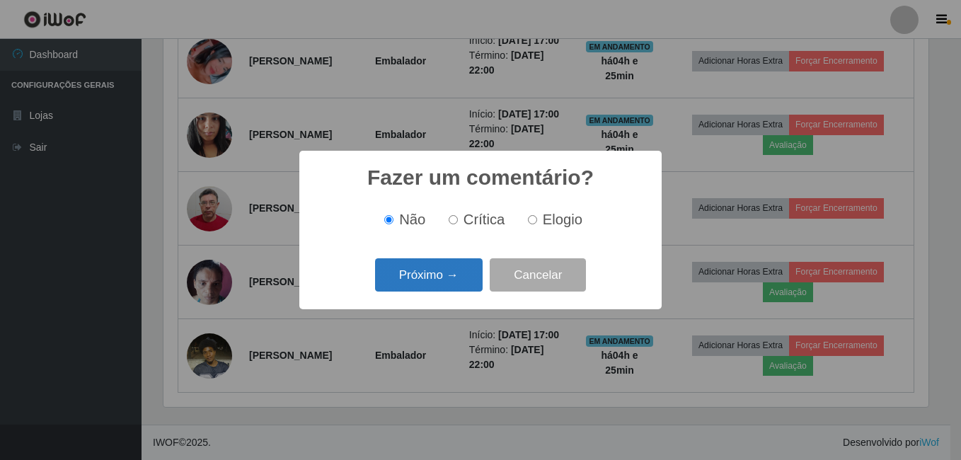
click at [458, 269] on button "Próximo →" at bounding box center [429, 274] width 108 height 33
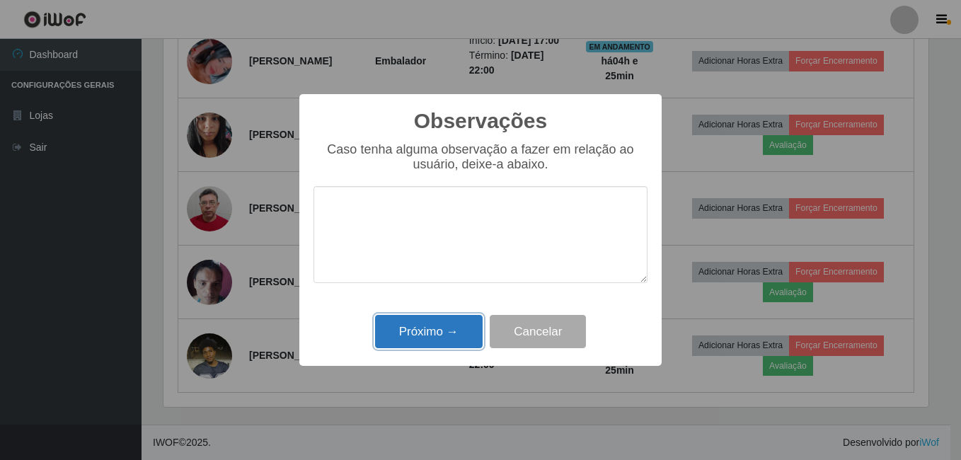
click at [447, 328] on button "Próximo →" at bounding box center [429, 331] width 108 height 33
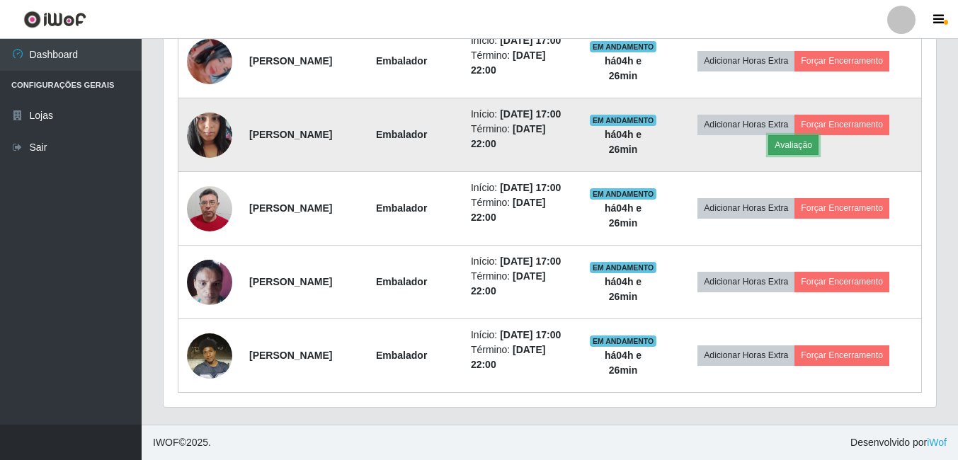
click at [818, 155] on button "Avaliação" at bounding box center [793, 145] width 50 height 20
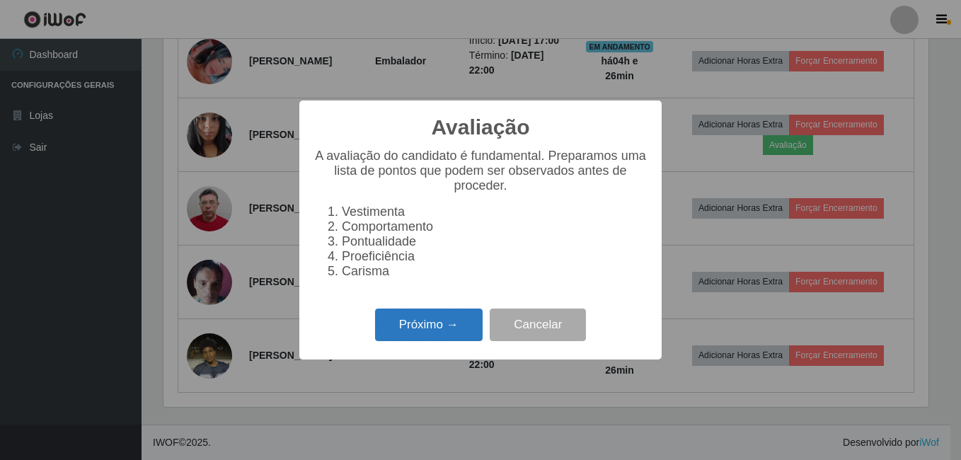
click at [447, 338] on button "Próximo →" at bounding box center [429, 325] width 108 height 33
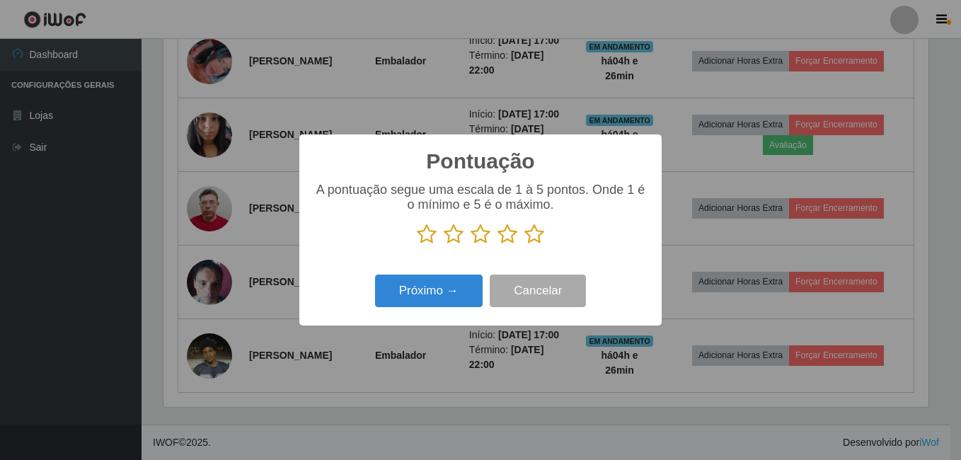
click at [531, 232] on icon at bounding box center [535, 234] width 20 height 21
click at [525, 245] on input "radio" at bounding box center [525, 245] width 0 height 0
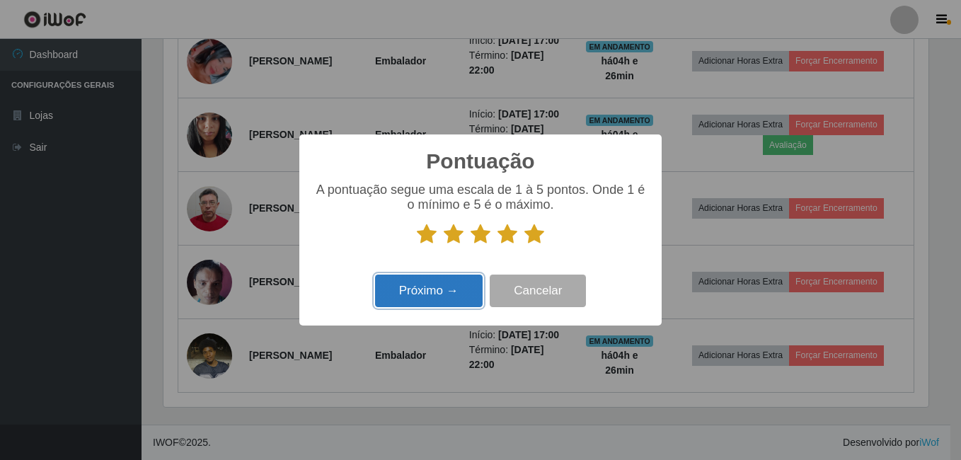
click at [442, 292] on button "Próximo →" at bounding box center [429, 291] width 108 height 33
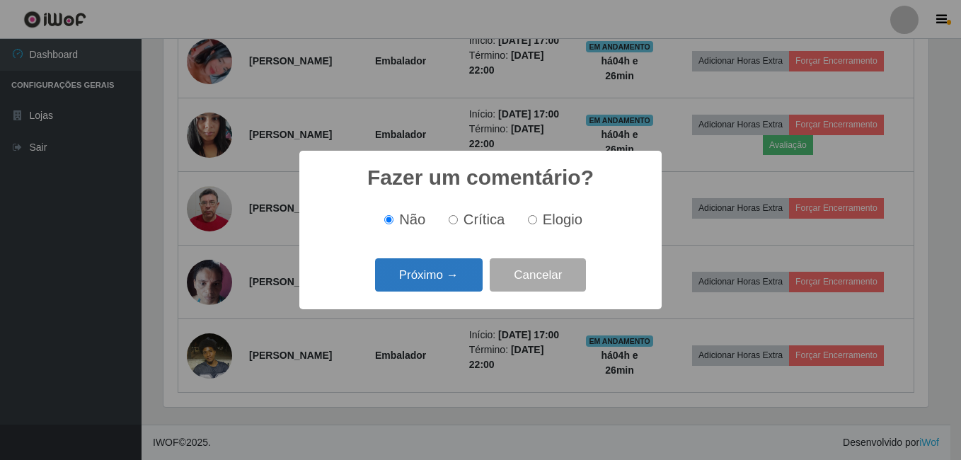
click at [458, 280] on button "Próximo →" at bounding box center [429, 274] width 108 height 33
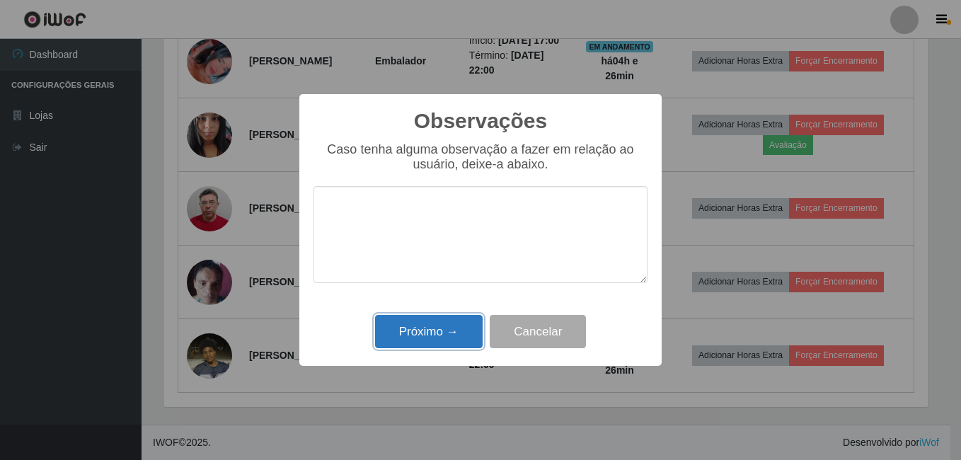
click at [451, 330] on button "Próximo →" at bounding box center [429, 331] width 108 height 33
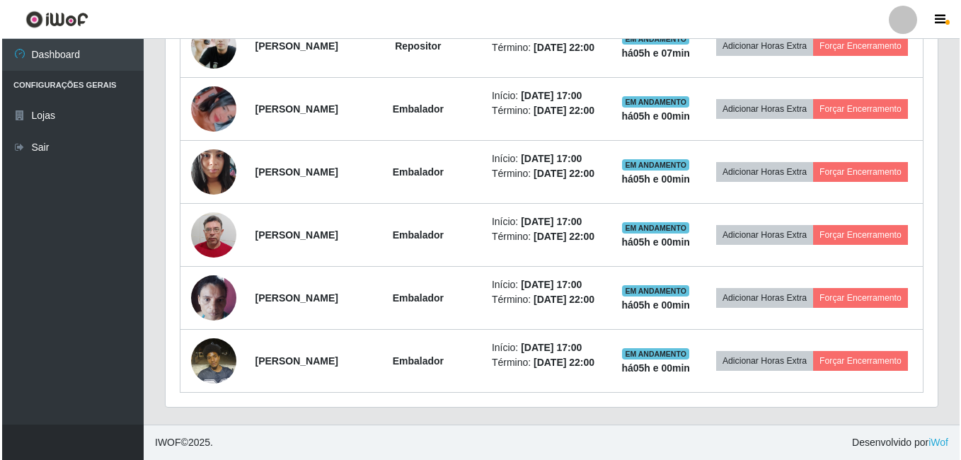
scroll to position [971, 0]
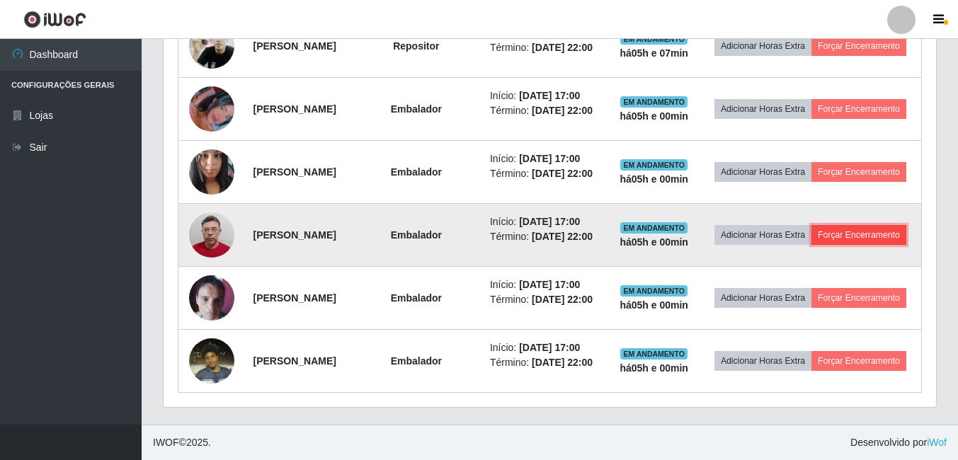
click at [813, 245] on button "Forçar Encerramento" at bounding box center [858, 235] width 95 height 20
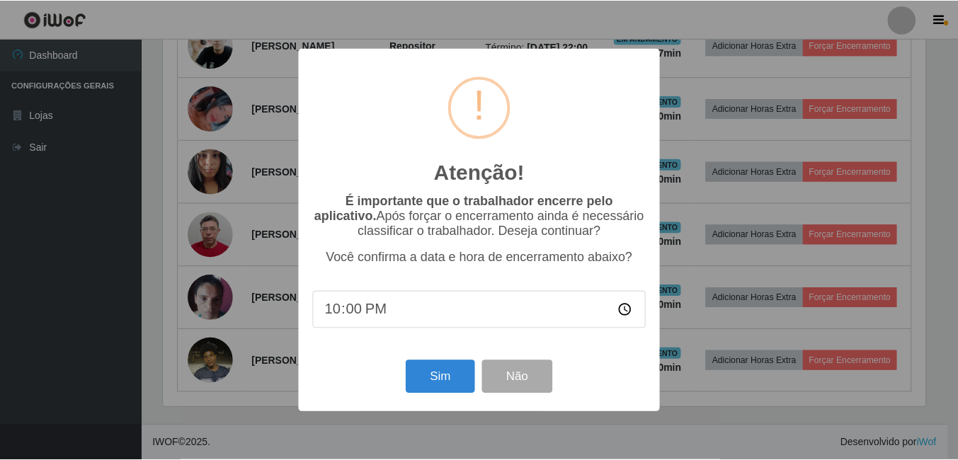
scroll to position [294, 765]
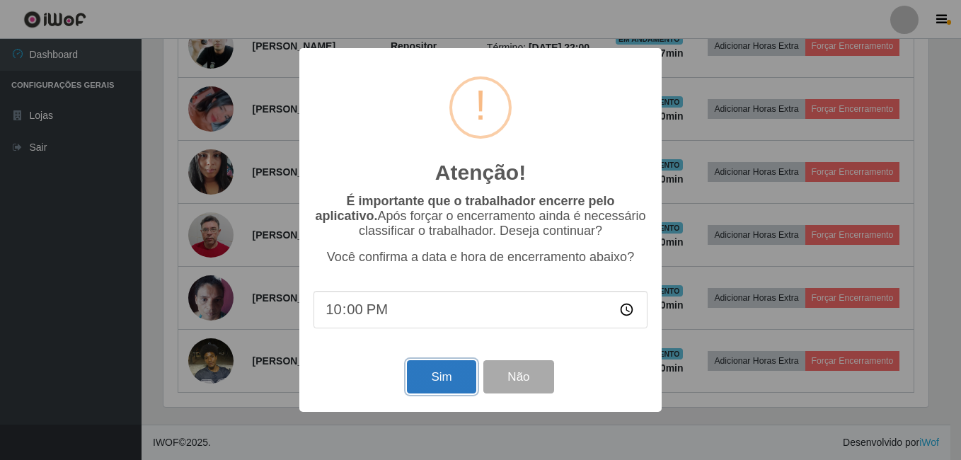
click at [452, 372] on button "Sim" at bounding box center [441, 376] width 69 height 33
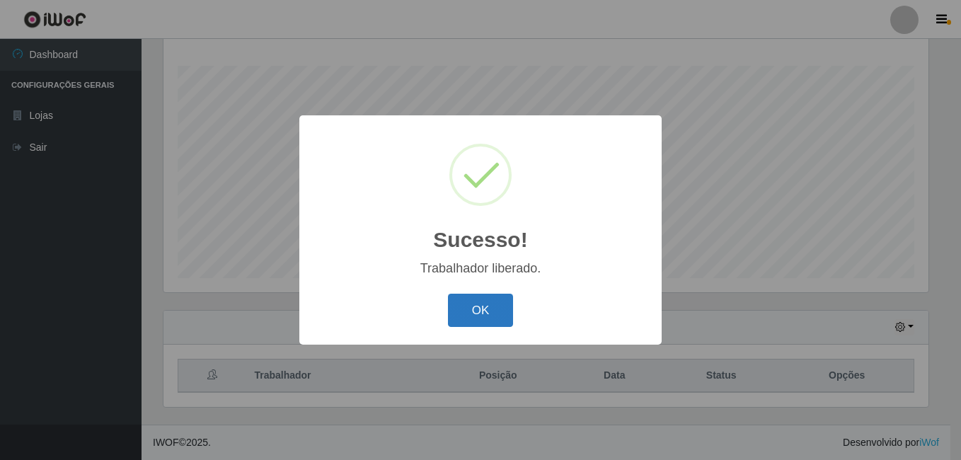
click at [476, 313] on button "OK" at bounding box center [481, 310] width 66 height 33
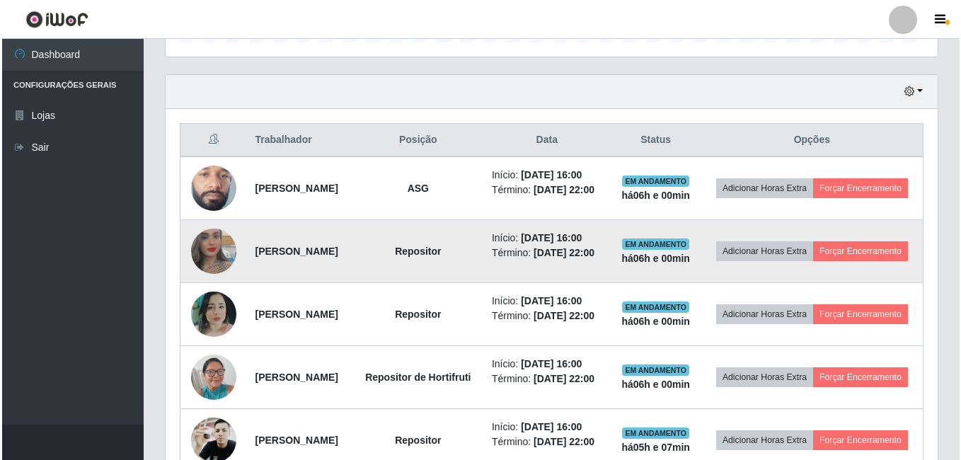
scroll to position [440, 0]
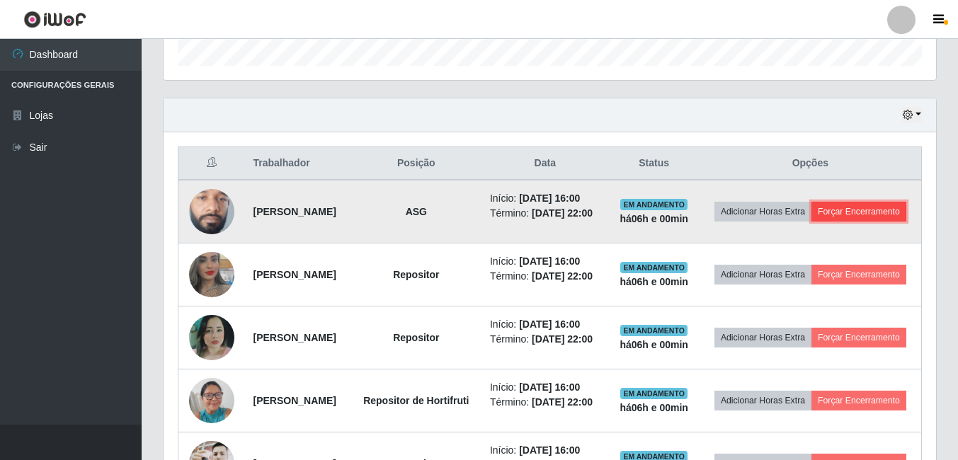
click at [827, 222] on button "Forçar Encerramento" at bounding box center [858, 212] width 95 height 20
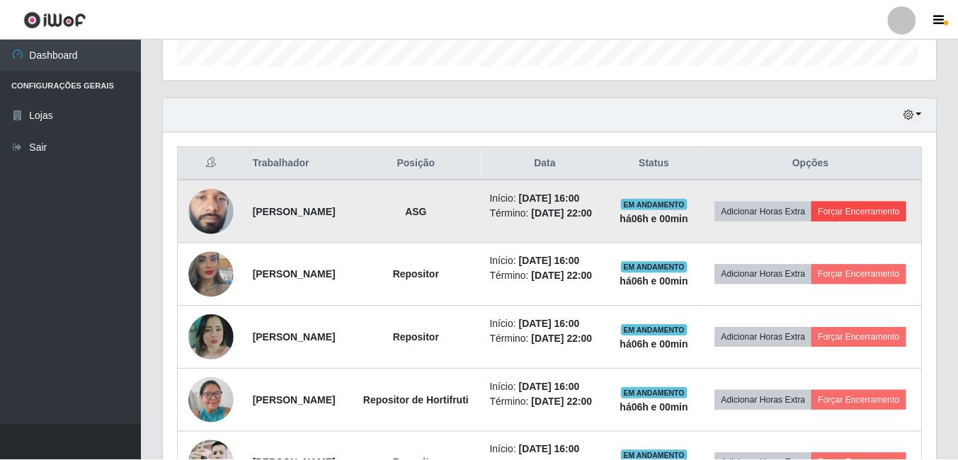
scroll to position [294, 765]
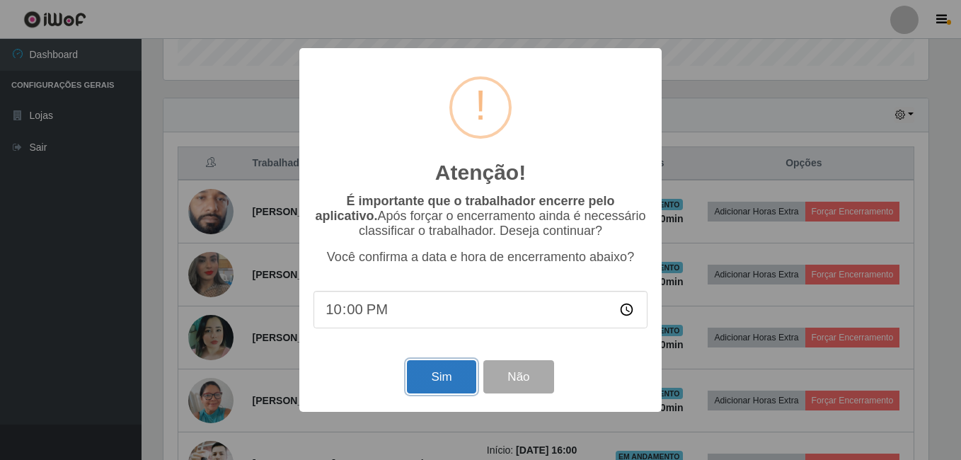
click at [466, 379] on button "Sim" at bounding box center [441, 376] width 69 height 33
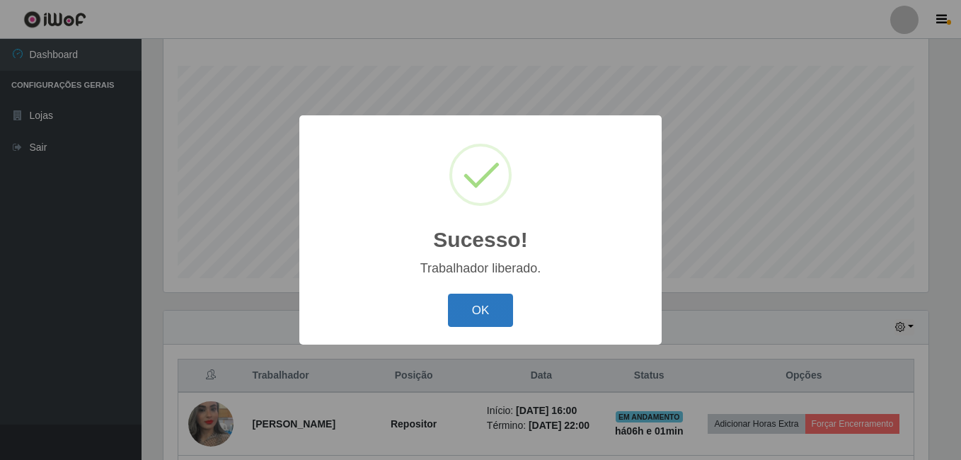
click at [490, 304] on button "OK" at bounding box center [481, 310] width 66 height 33
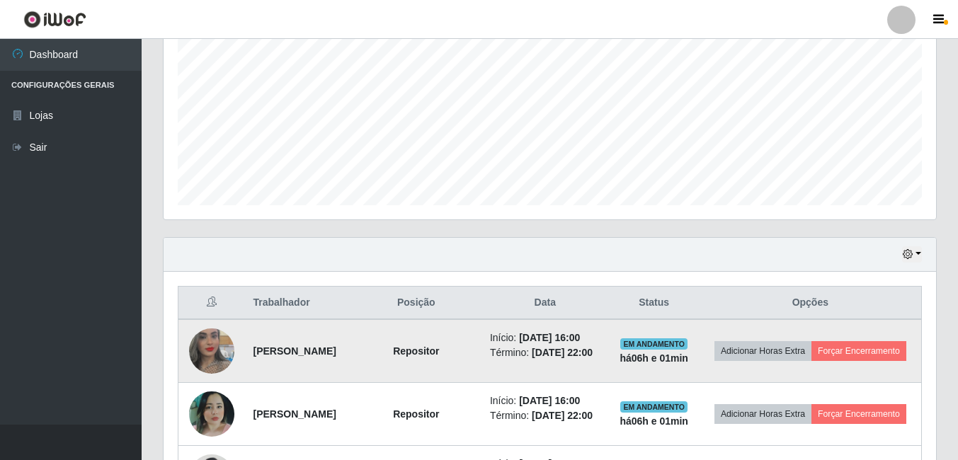
scroll to position [370, 0]
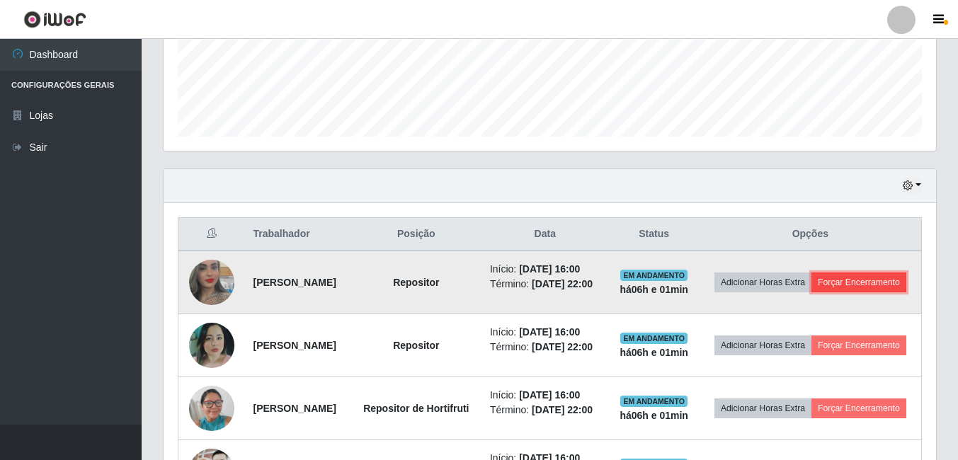
click at [863, 292] on button "Forçar Encerramento" at bounding box center [858, 283] width 95 height 20
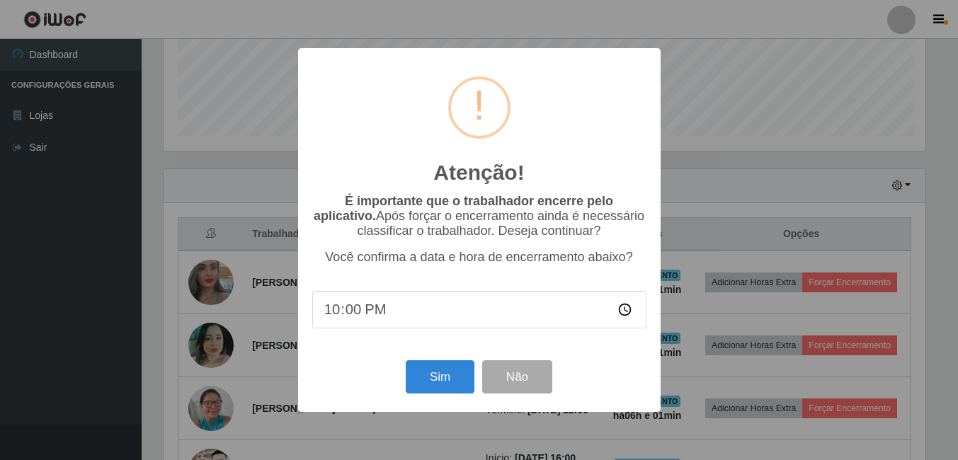
scroll to position [294, 765]
click at [432, 381] on button "Sim" at bounding box center [441, 376] width 69 height 33
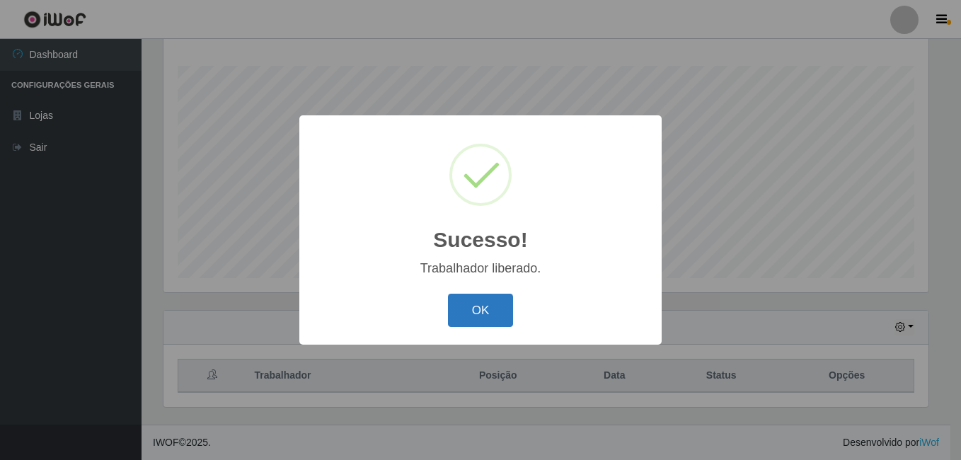
click at [480, 316] on button "OK" at bounding box center [481, 310] width 66 height 33
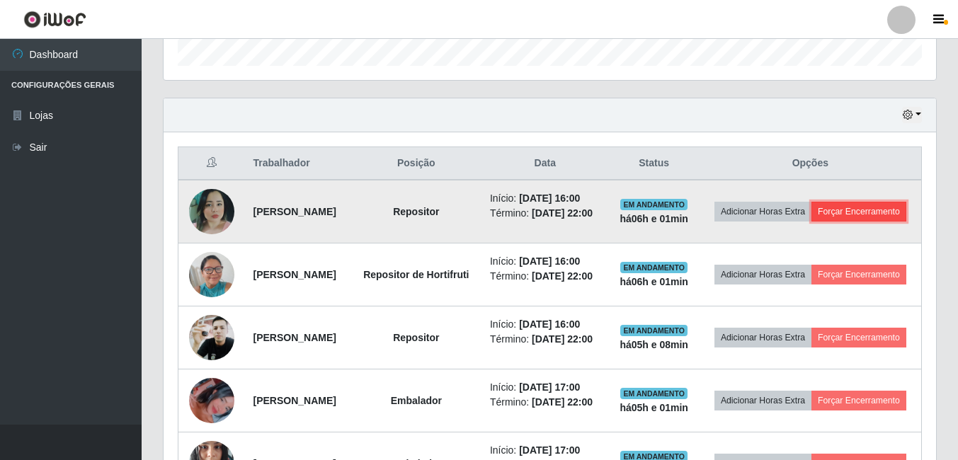
click at [830, 222] on button "Forçar Encerramento" at bounding box center [858, 212] width 95 height 20
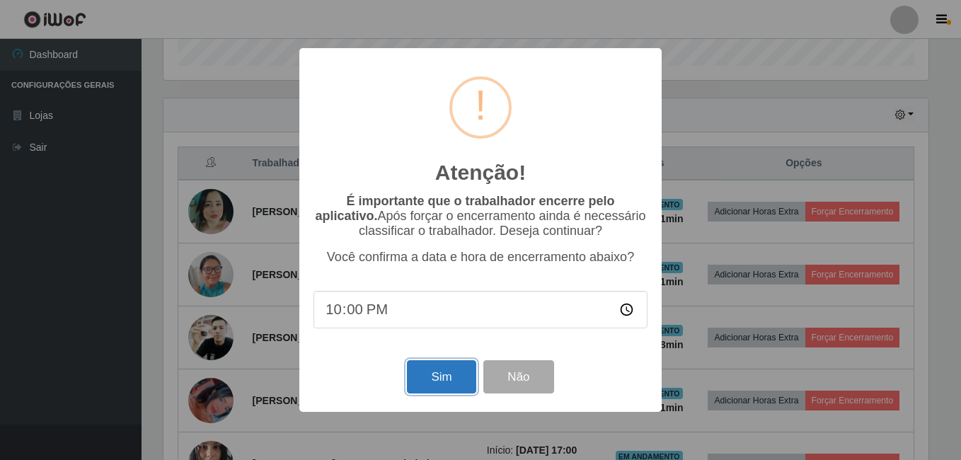
click at [449, 374] on button "Sim" at bounding box center [441, 376] width 69 height 33
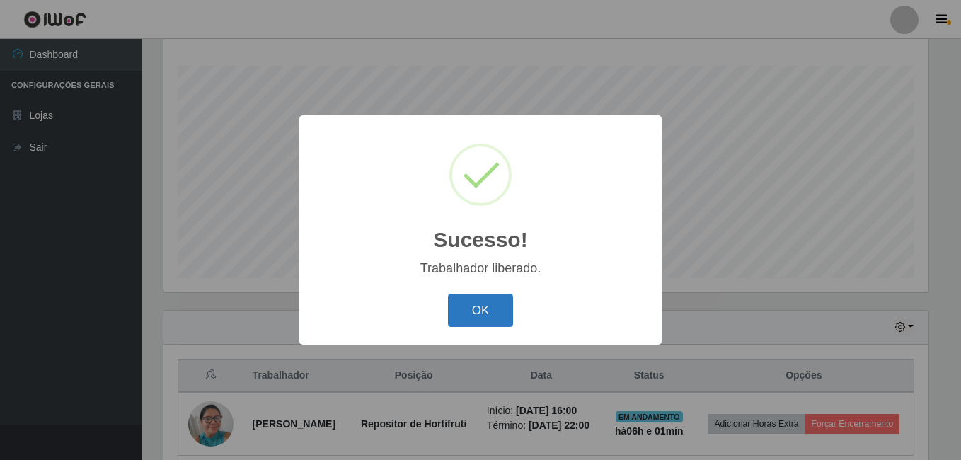
click at [476, 300] on button "OK" at bounding box center [481, 310] width 66 height 33
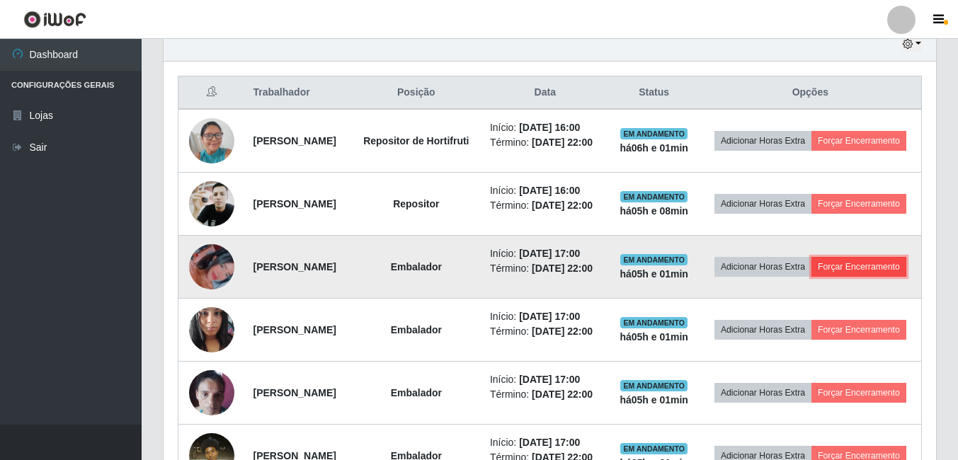
click at [813, 277] on button "Forçar Encerramento" at bounding box center [858, 267] width 95 height 20
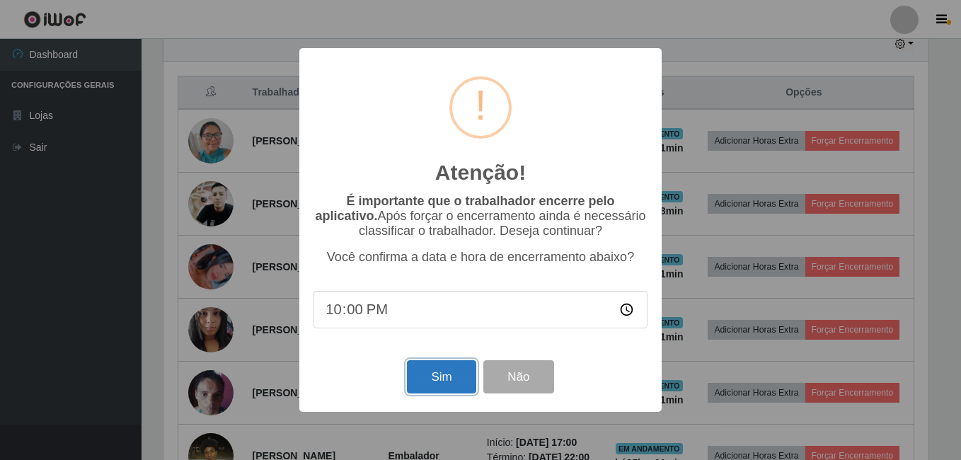
click at [436, 377] on button "Sim" at bounding box center [441, 376] width 69 height 33
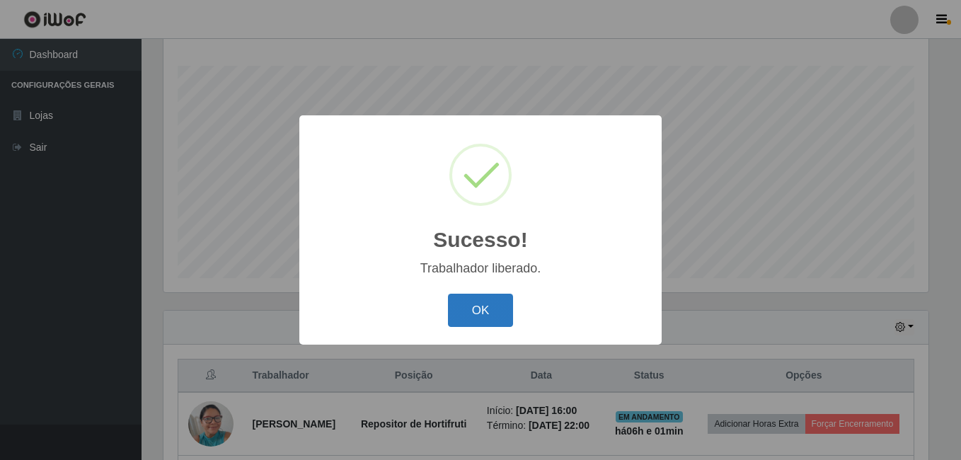
click at [457, 314] on button "OK" at bounding box center [481, 310] width 66 height 33
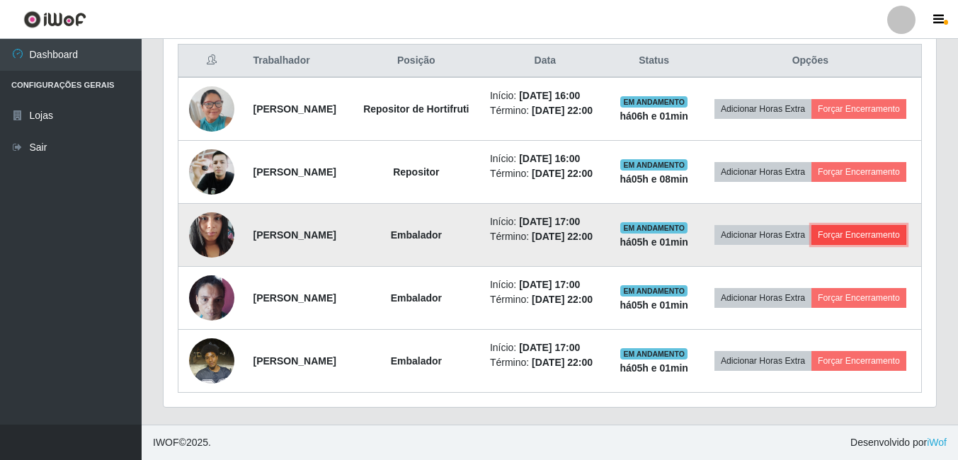
click at [811, 225] on button "Forçar Encerramento" at bounding box center [858, 235] width 95 height 20
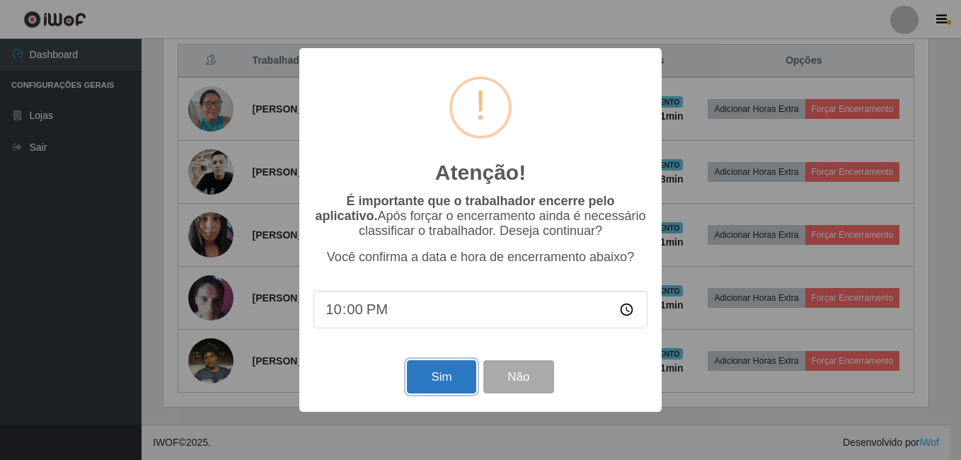
click at [427, 374] on button "Sim" at bounding box center [441, 376] width 69 height 33
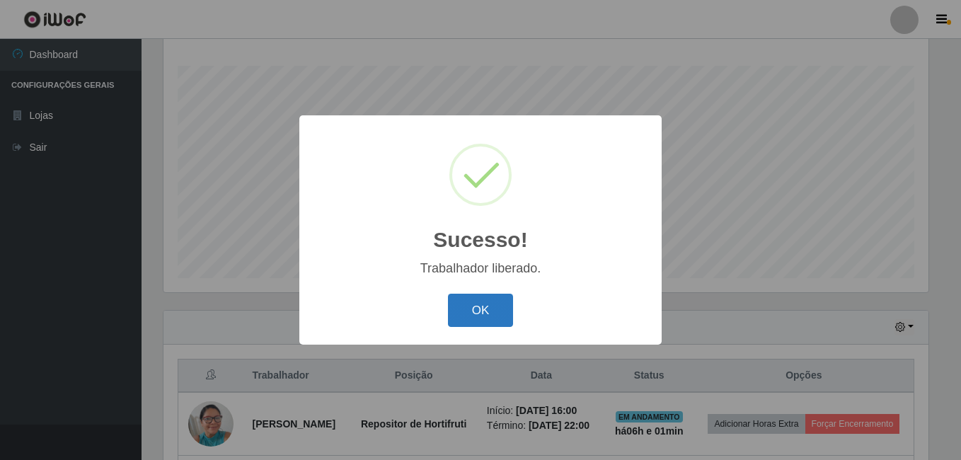
click at [490, 307] on button "OK" at bounding box center [481, 310] width 66 height 33
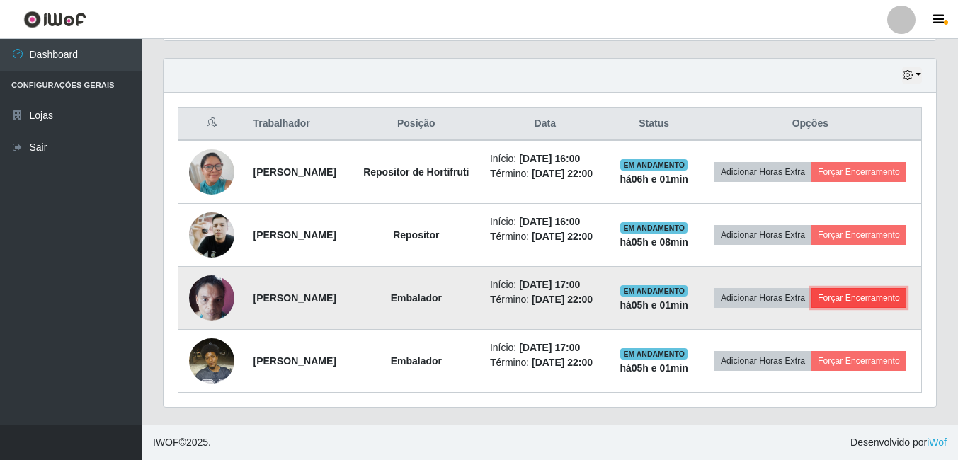
click at [811, 288] on button "Forçar Encerramento" at bounding box center [858, 298] width 95 height 20
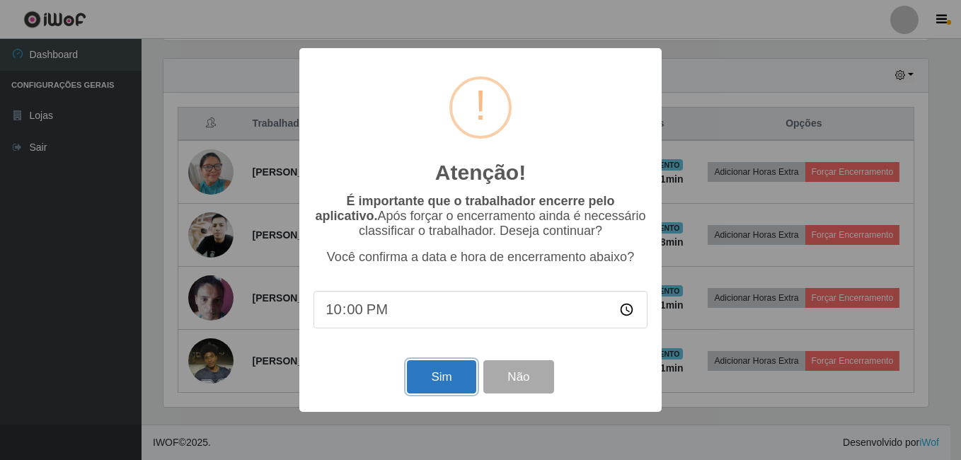
click at [424, 385] on button "Sim" at bounding box center [441, 376] width 69 height 33
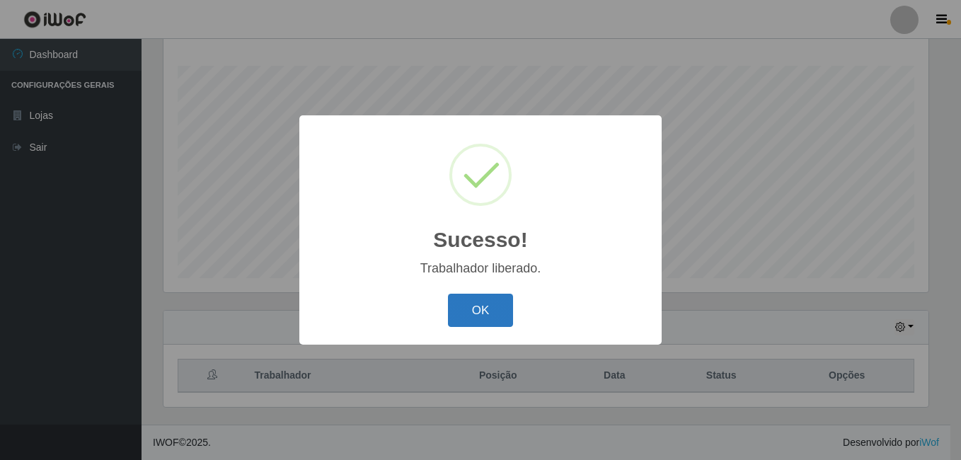
click at [469, 319] on button "OK" at bounding box center [481, 310] width 66 height 33
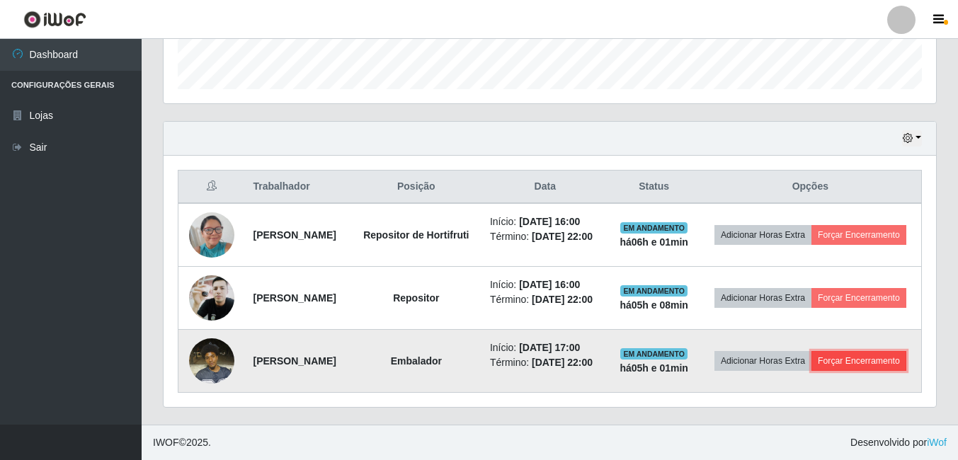
click at [811, 355] on button "Forçar Encerramento" at bounding box center [858, 361] width 95 height 20
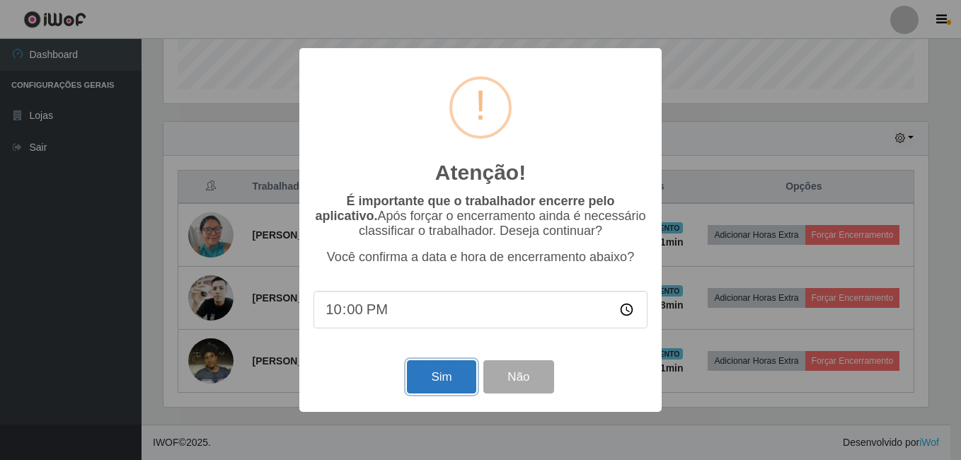
click at [437, 384] on button "Sim" at bounding box center [441, 376] width 69 height 33
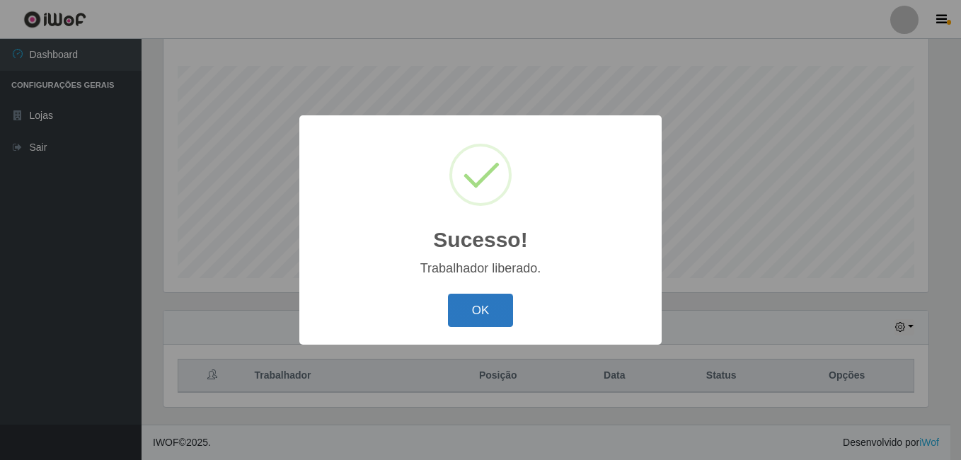
click at [484, 314] on button "OK" at bounding box center [481, 310] width 66 height 33
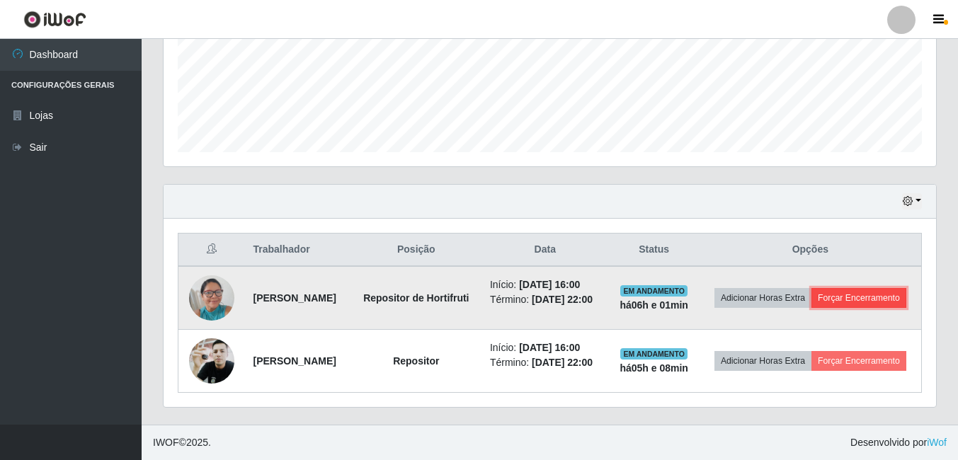
click at [811, 294] on button "Forçar Encerramento" at bounding box center [858, 298] width 95 height 20
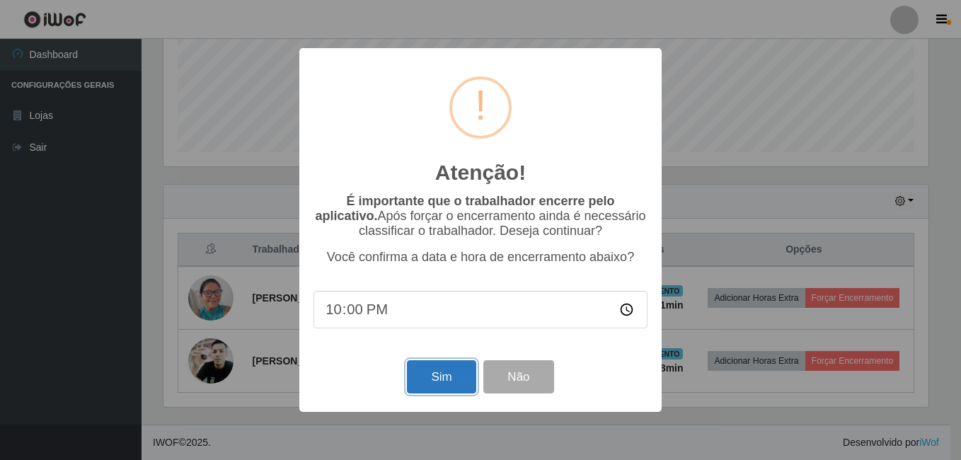
click at [447, 379] on button "Sim" at bounding box center [441, 376] width 69 height 33
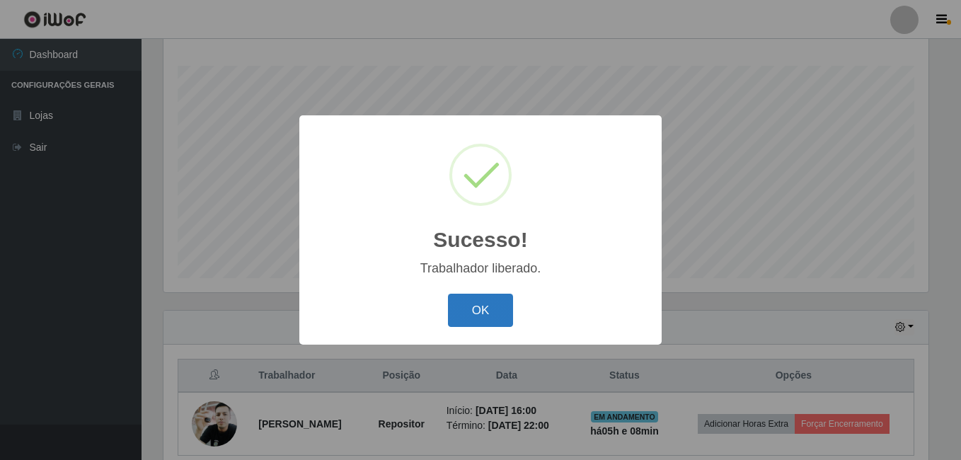
click at [481, 307] on button "OK" at bounding box center [481, 310] width 66 height 33
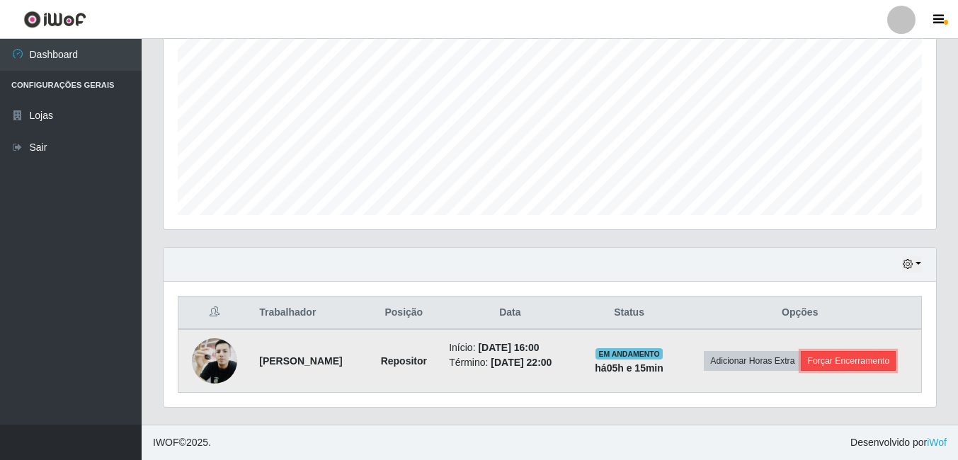
click at [832, 362] on button "Forçar Encerramento" at bounding box center [848, 361] width 95 height 20
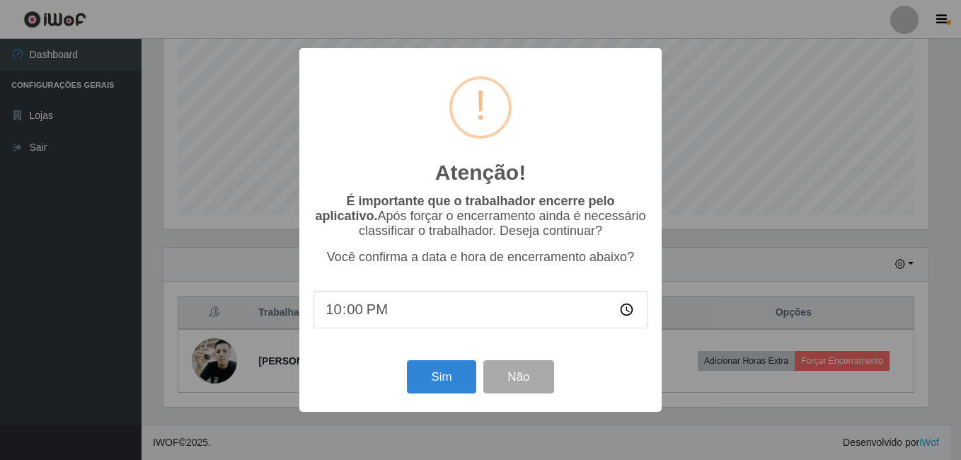
type input "22:04"
click at [440, 376] on button "Sim" at bounding box center [441, 376] width 69 height 33
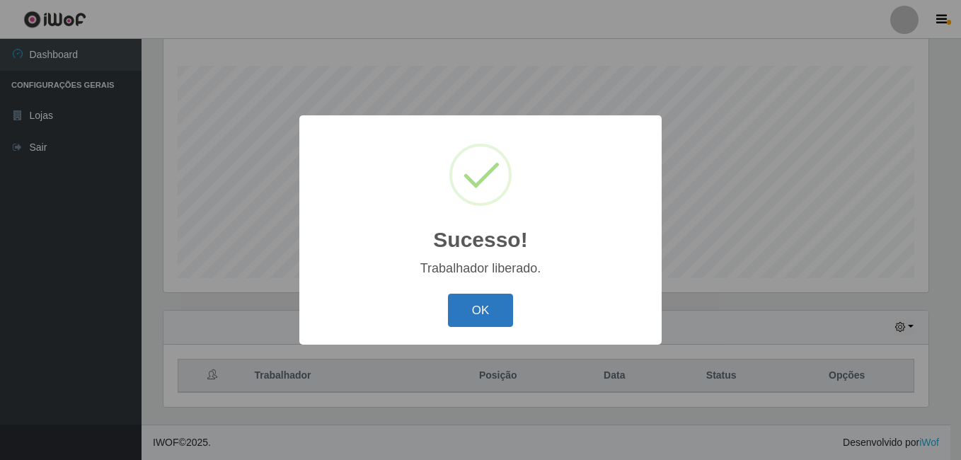
click at [480, 312] on button "OK" at bounding box center [481, 310] width 66 height 33
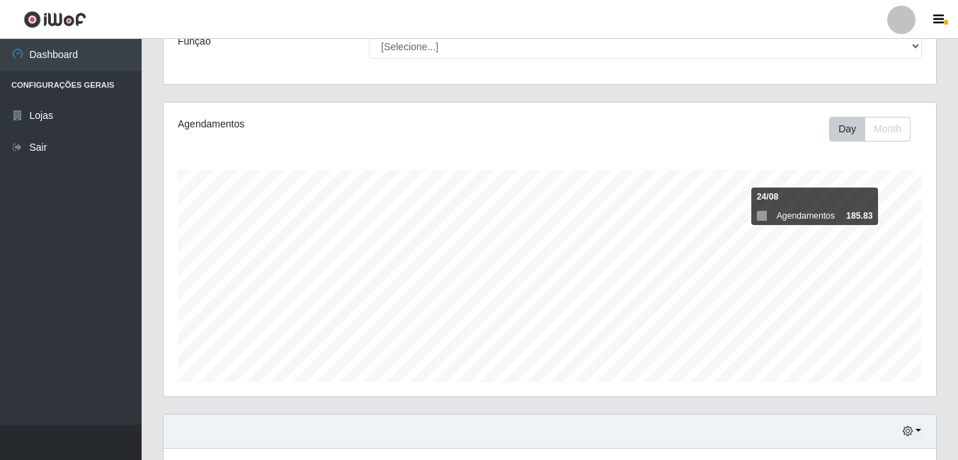
scroll to position [228, 0]
